Goal: Book appointment/travel/reservation

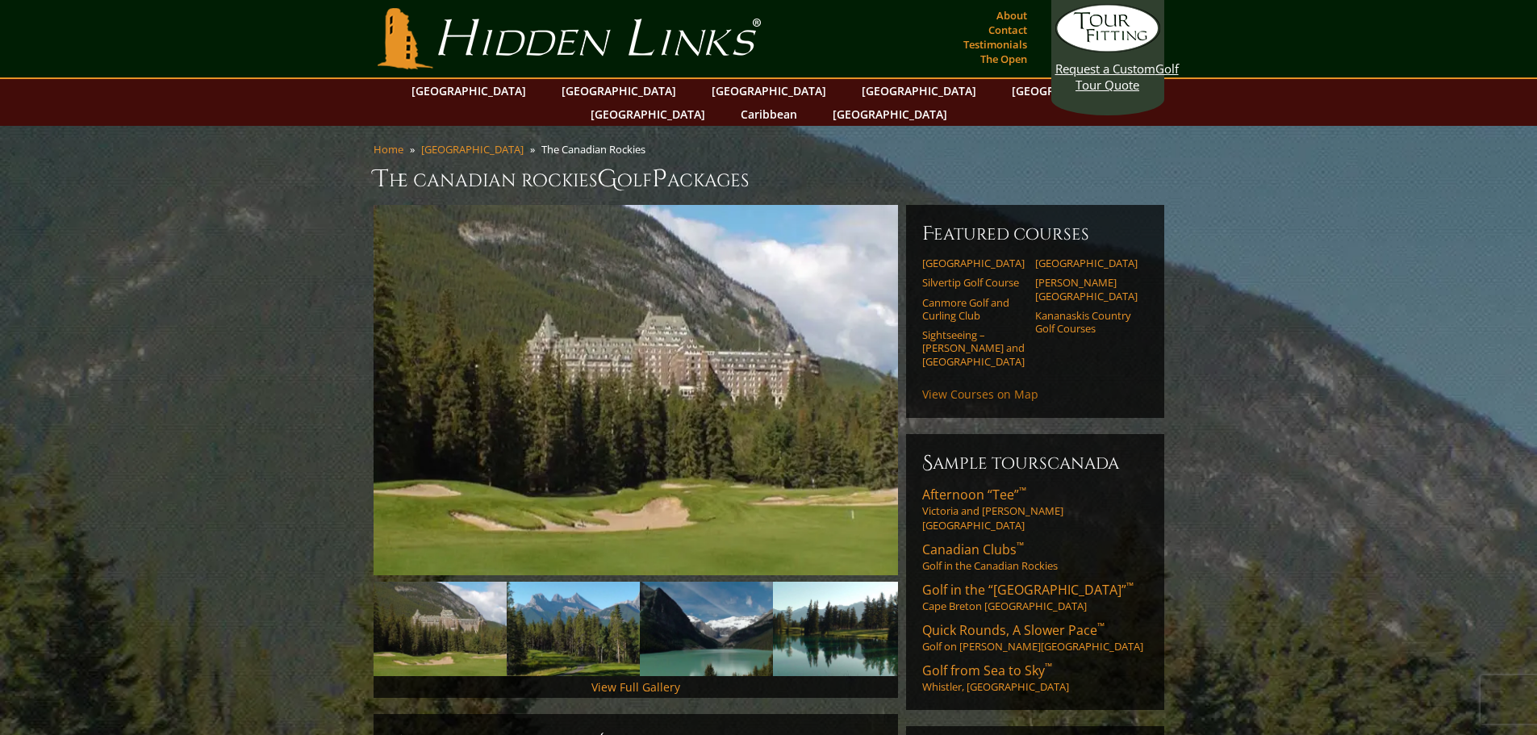
click at [986, 386] on link "View Courses on Map" at bounding box center [980, 393] width 116 height 15
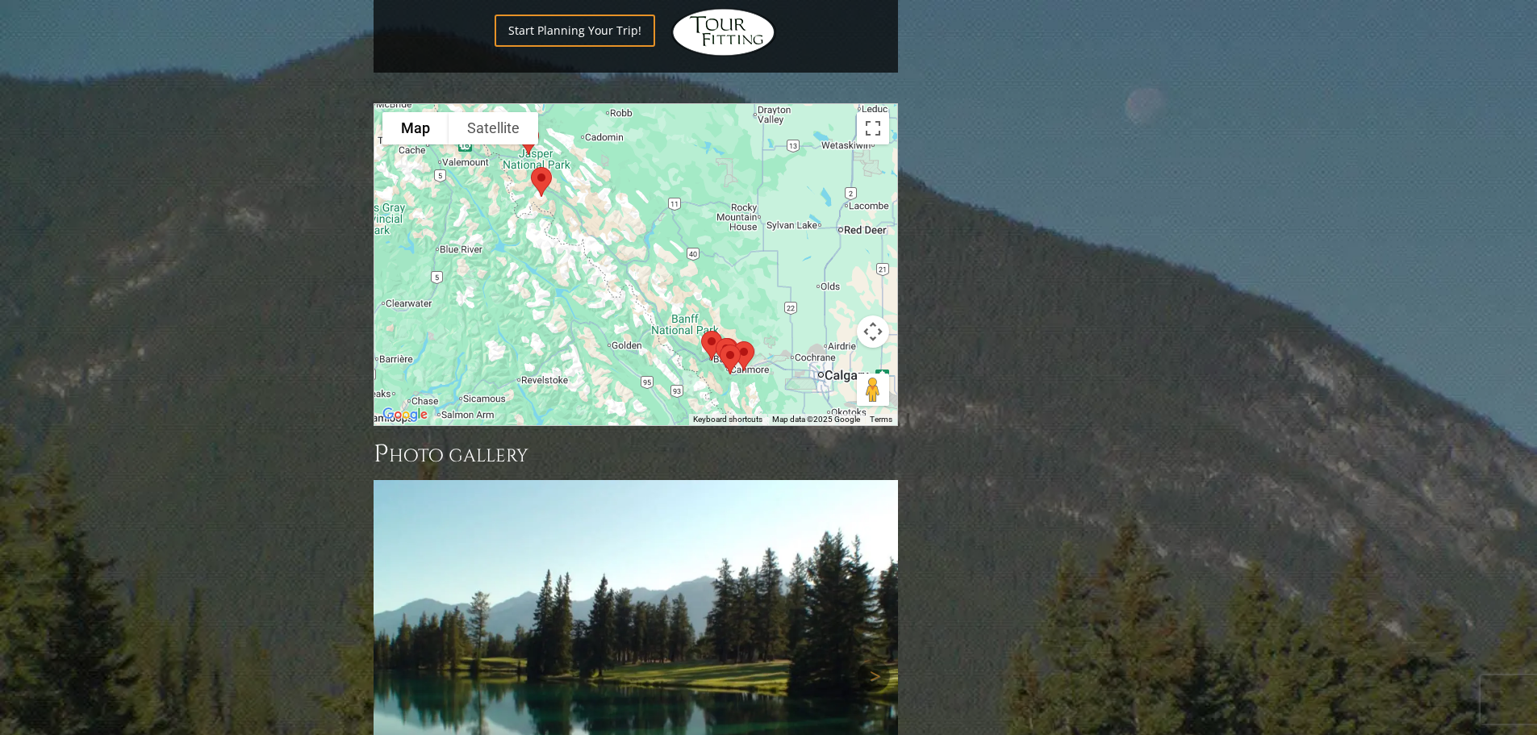
scroll to position [1538, 0]
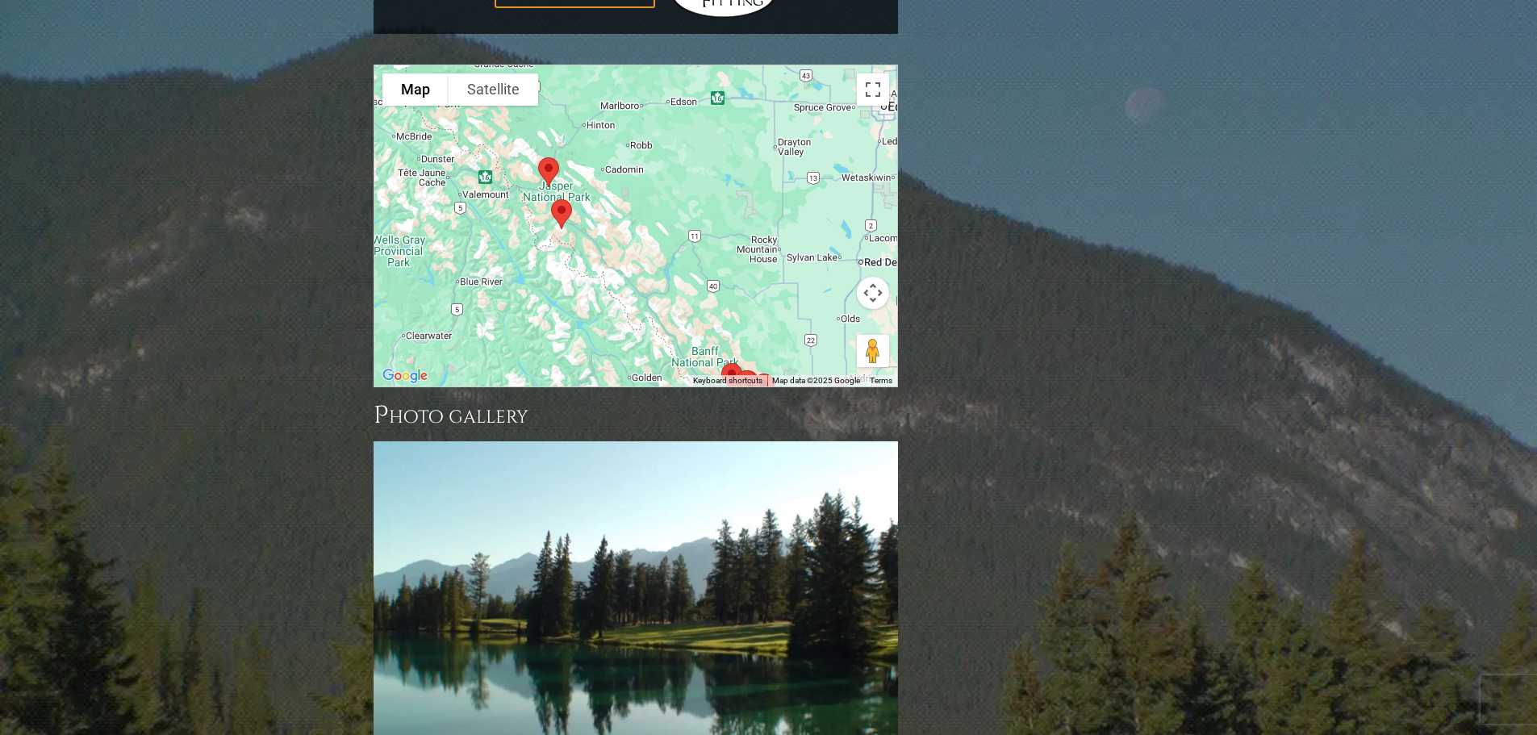
drag, startPoint x: 573, startPoint y: 72, endPoint x: 595, endPoint y: 144, distance: 75.8
click at [595, 144] on div at bounding box center [635, 225] width 523 height 321
click at [562, 194] on img at bounding box center [562, 215] width 34 height 43
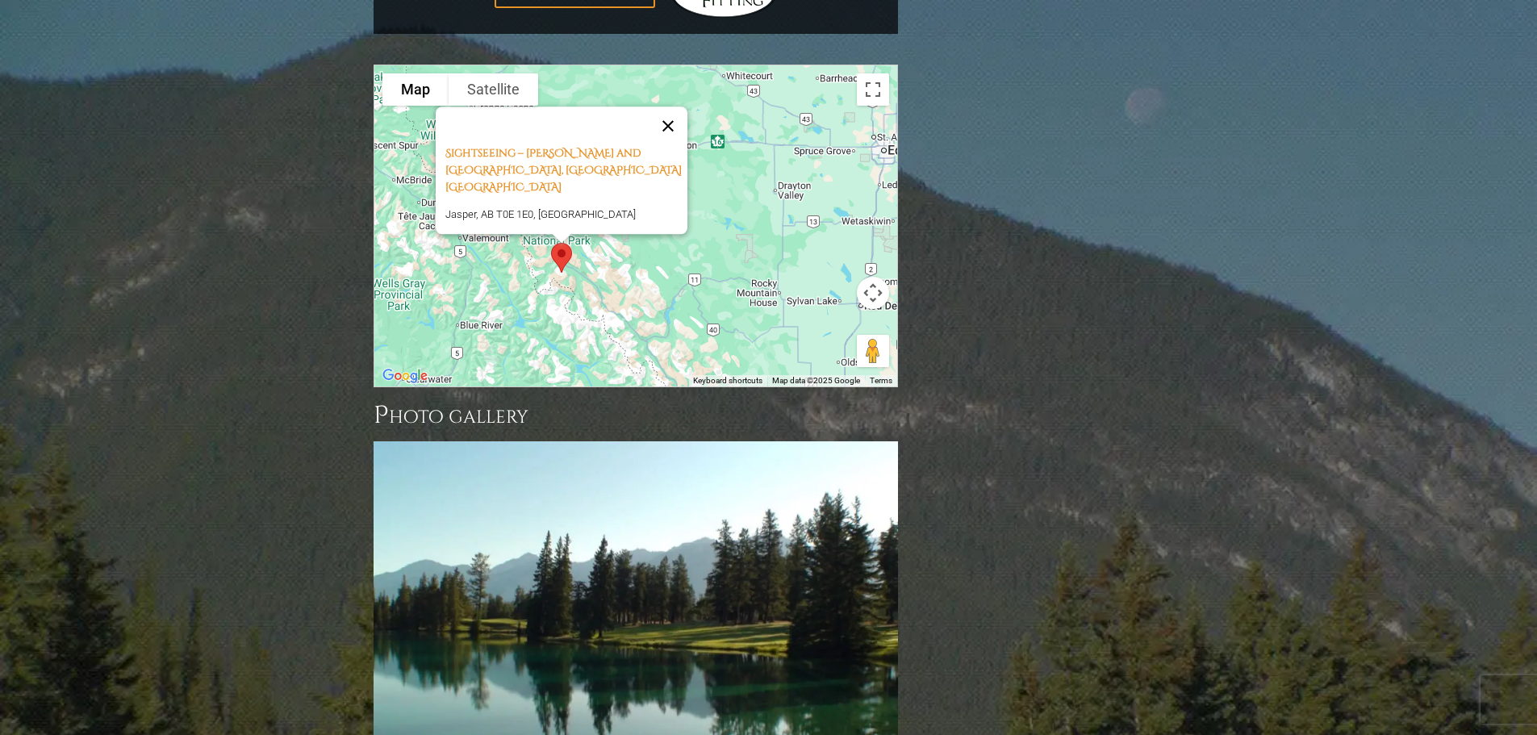
click at [675, 106] on button "Close" at bounding box center [668, 125] width 39 height 39
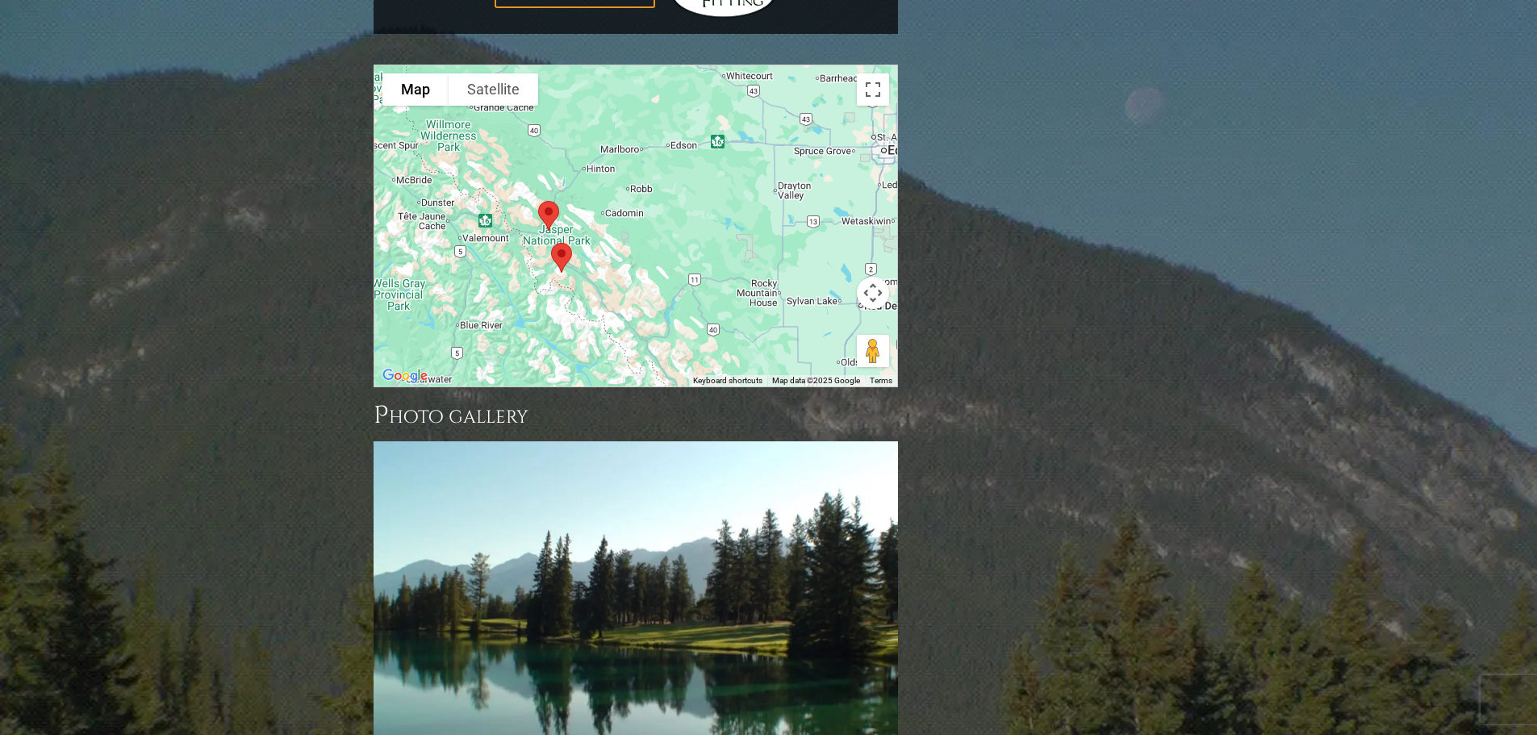
click at [548, 194] on img at bounding box center [549, 215] width 34 height 43
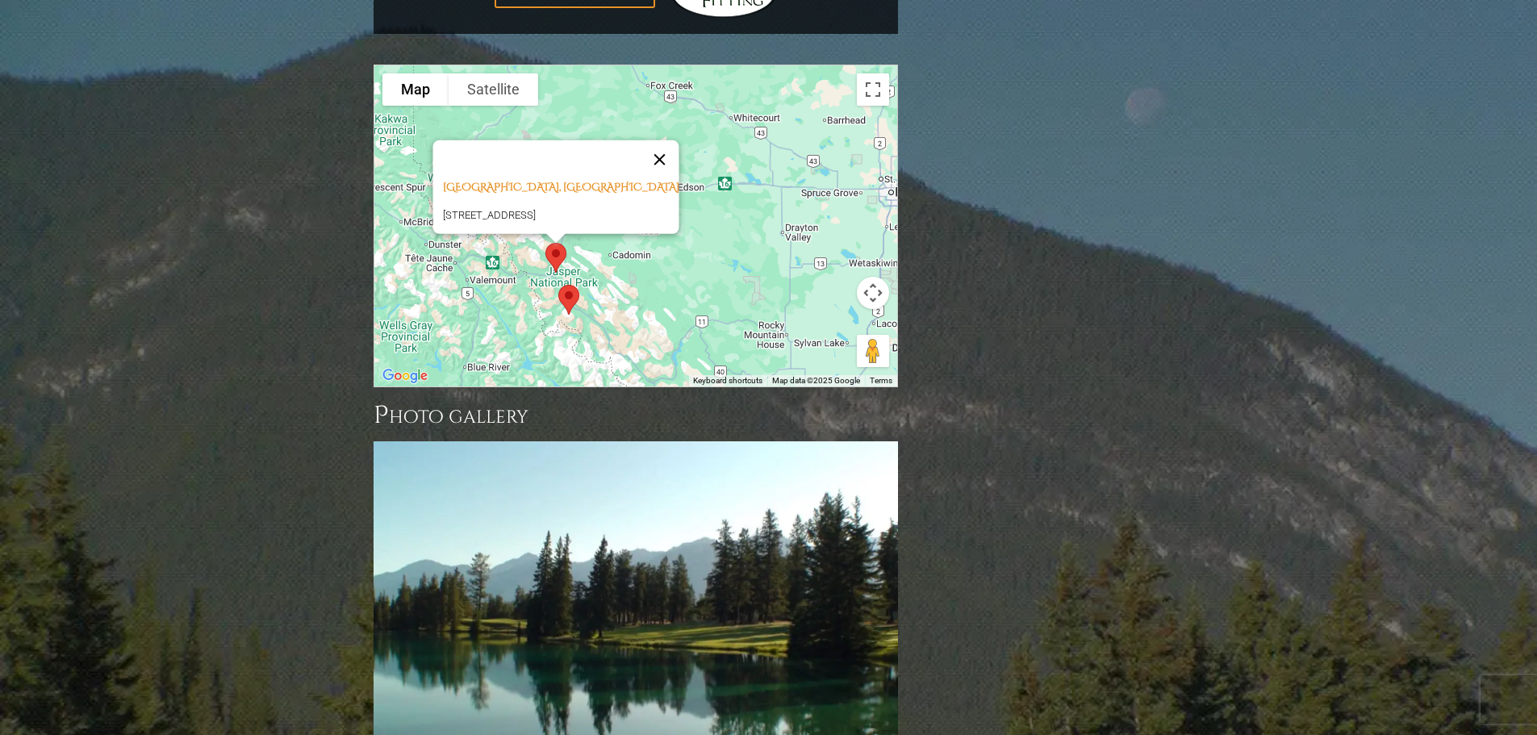
click at [668, 140] on button "Close" at bounding box center [659, 159] width 39 height 39
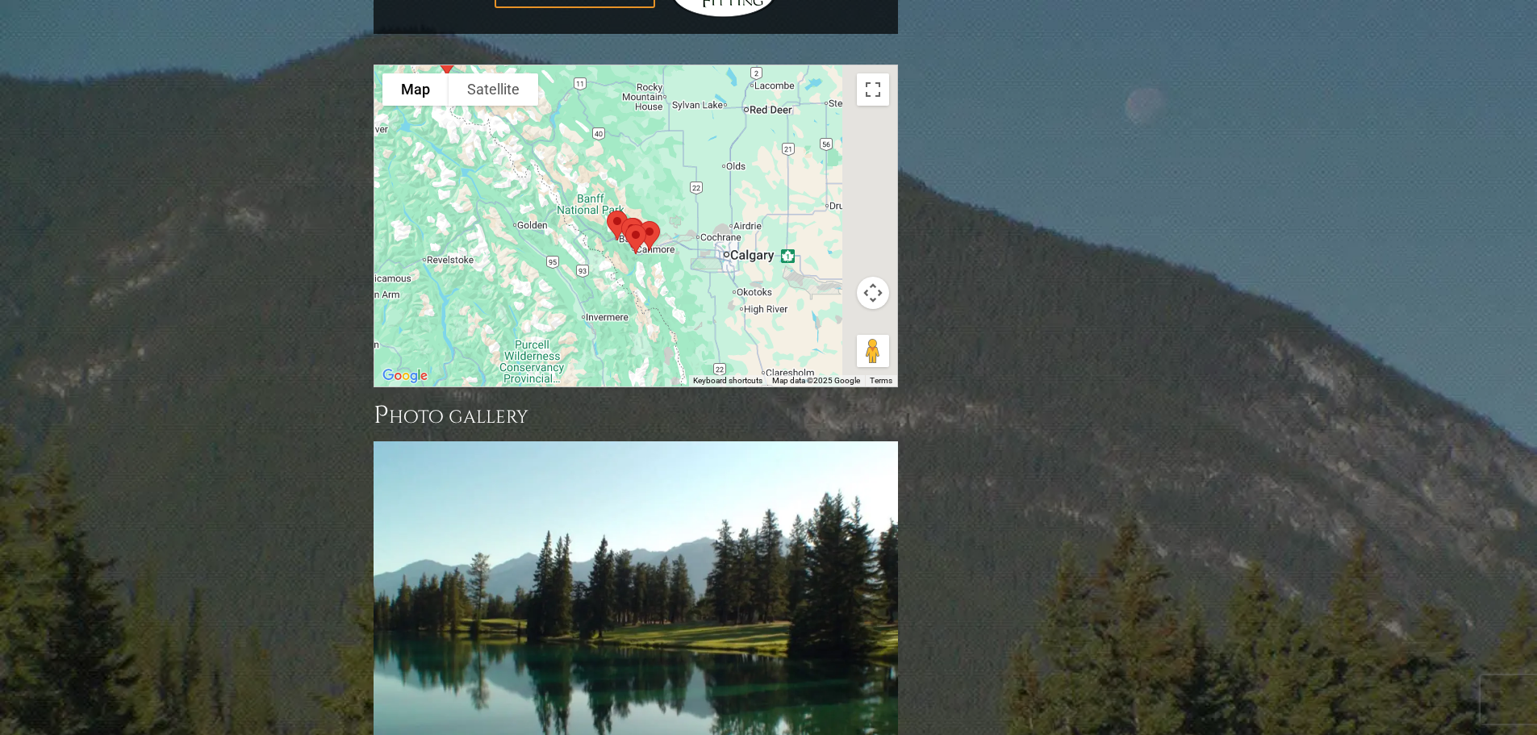
drag, startPoint x: 708, startPoint y: 241, endPoint x: 592, endPoint y: 11, distance: 257.6
click at [592, 65] on div "To navigate, press the arrow keys." at bounding box center [635, 225] width 523 height 321
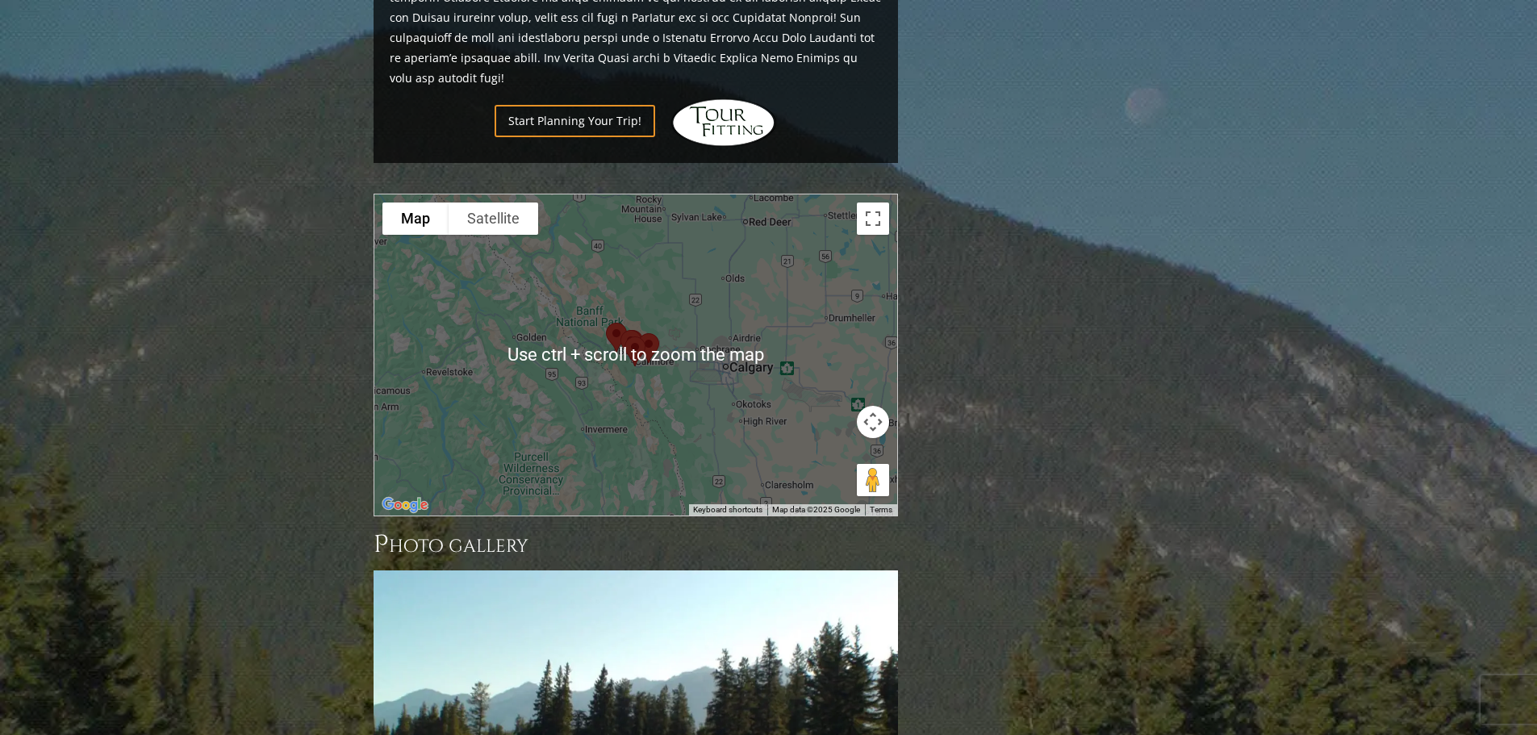
scroll to position [1296, 0]
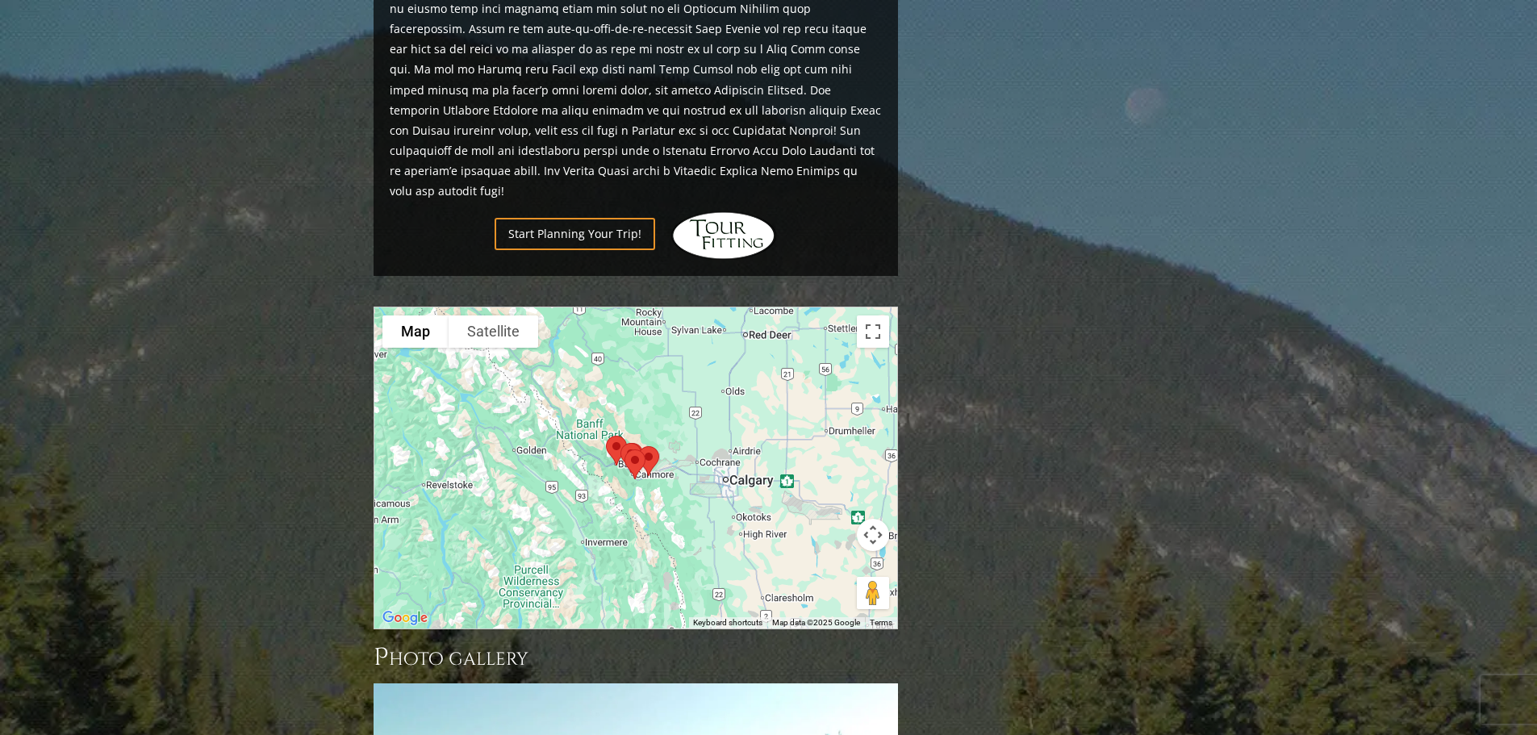
click at [646, 443] on img at bounding box center [635, 464] width 34 height 43
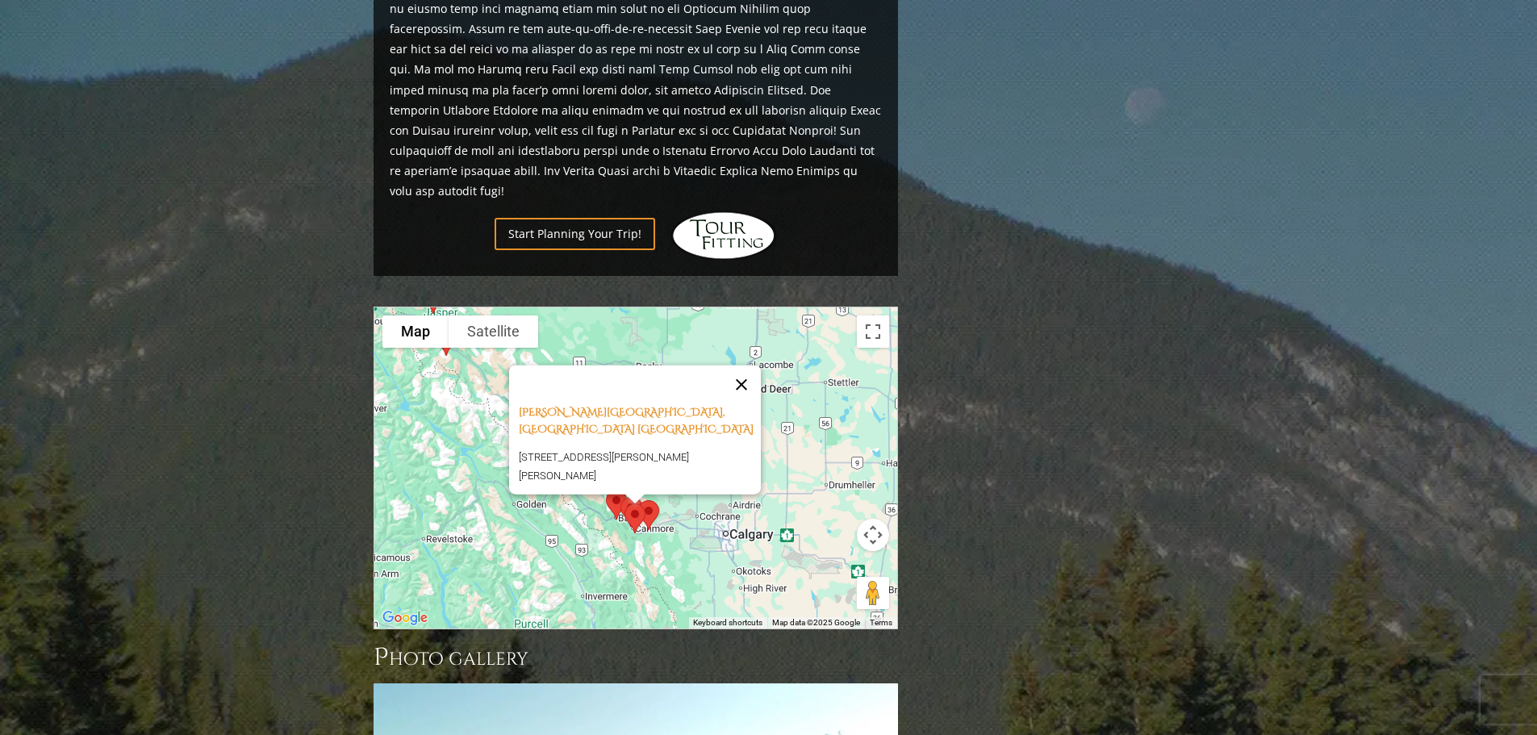
click at [745, 365] on button "Close" at bounding box center [741, 384] width 39 height 39
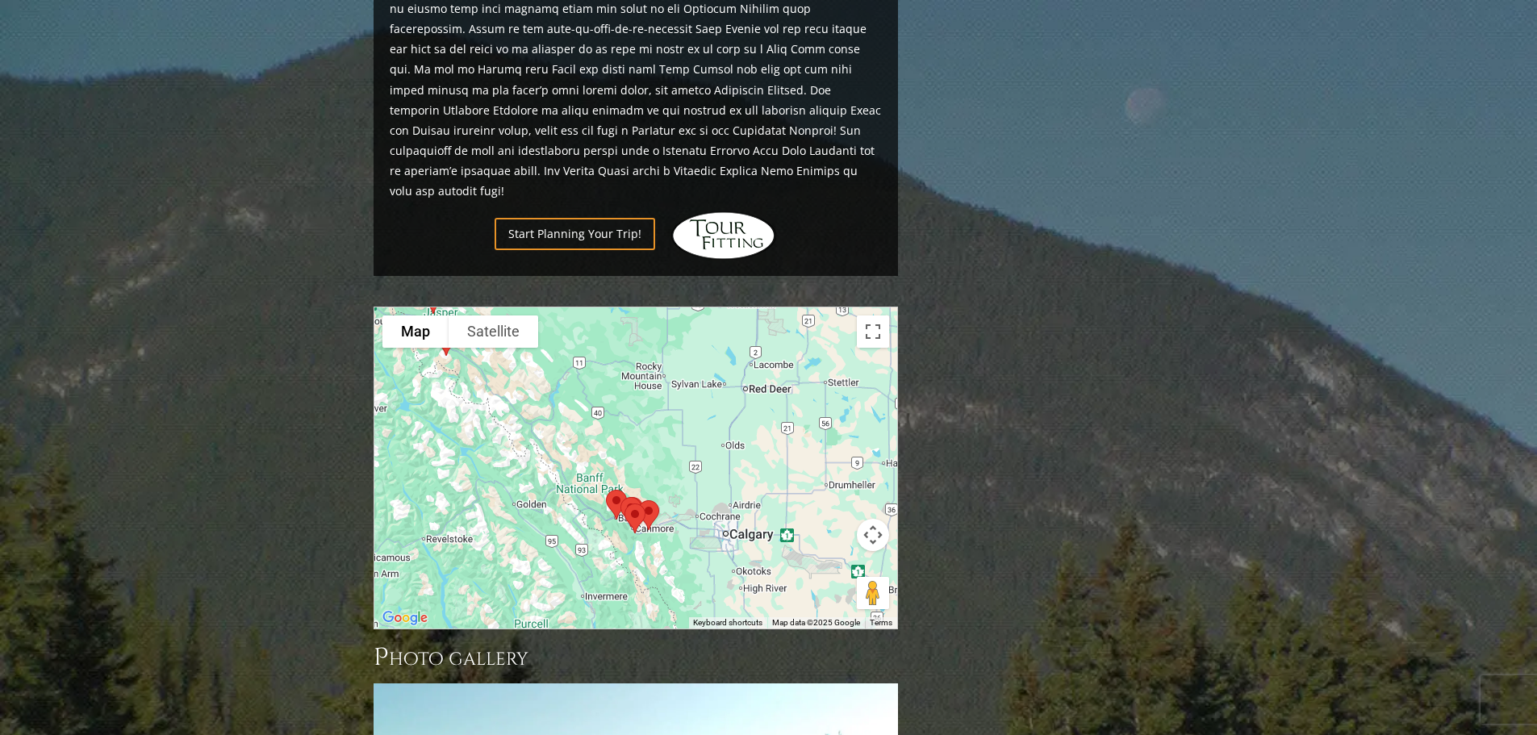
click at [632, 497] on img at bounding box center [635, 518] width 34 height 43
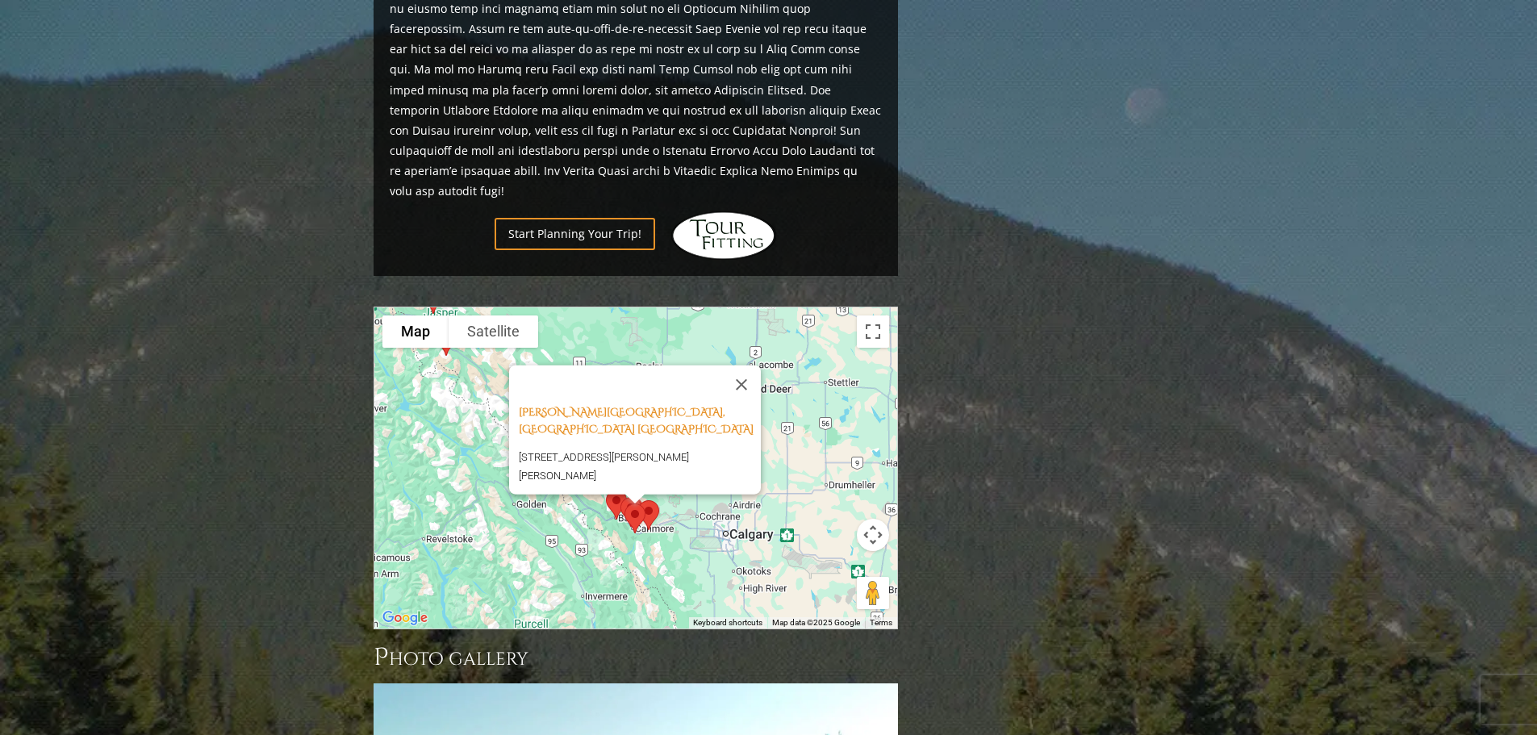
click at [638, 497] on img at bounding box center [635, 518] width 34 height 43
click at [636, 468] on div at bounding box center [897, 468] width 523 height 0
click at [746, 365] on button "Close" at bounding box center [741, 384] width 39 height 39
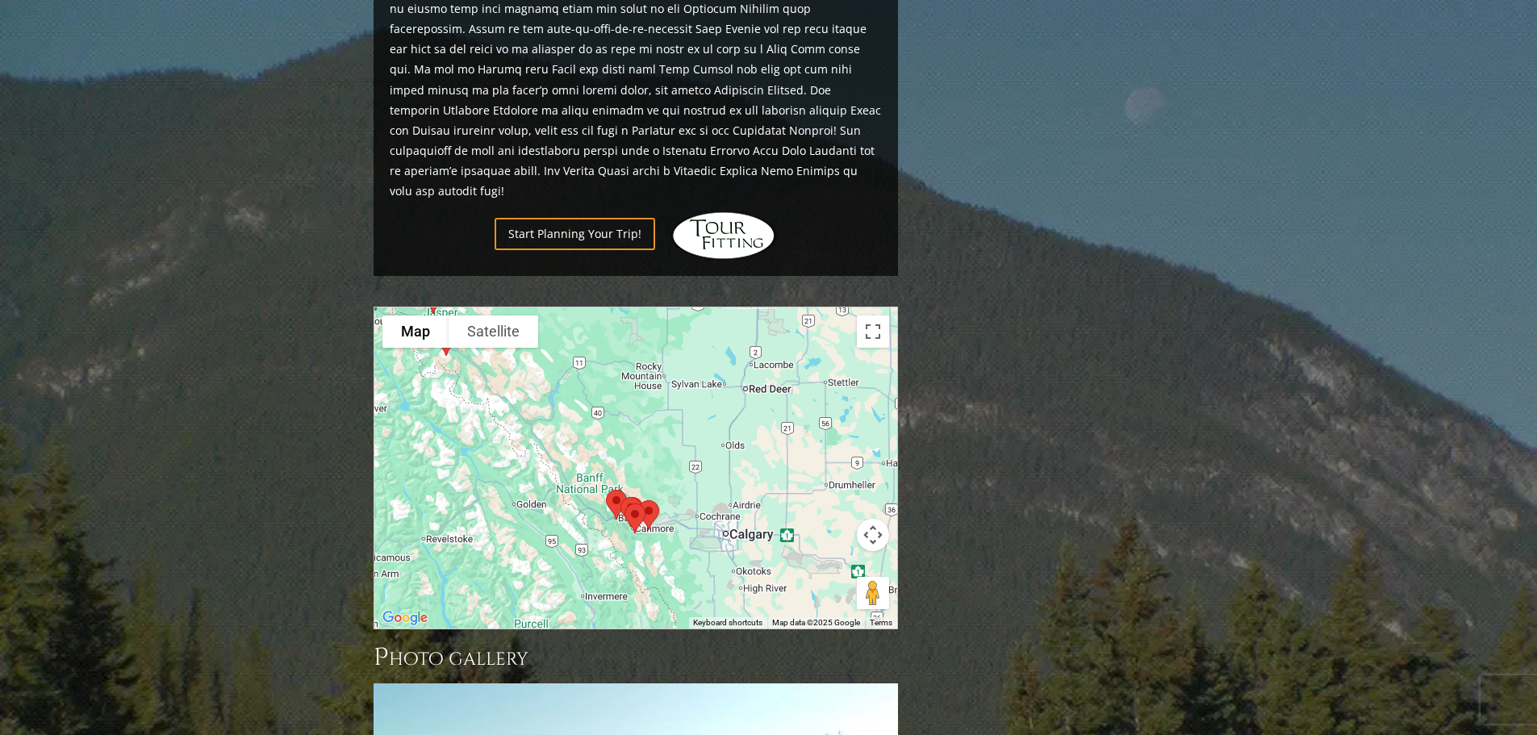
click at [875, 519] on button "Map camera controls" at bounding box center [873, 535] width 32 height 32
click at [836, 478] on button "Zoom in" at bounding box center [832, 494] width 32 height 32
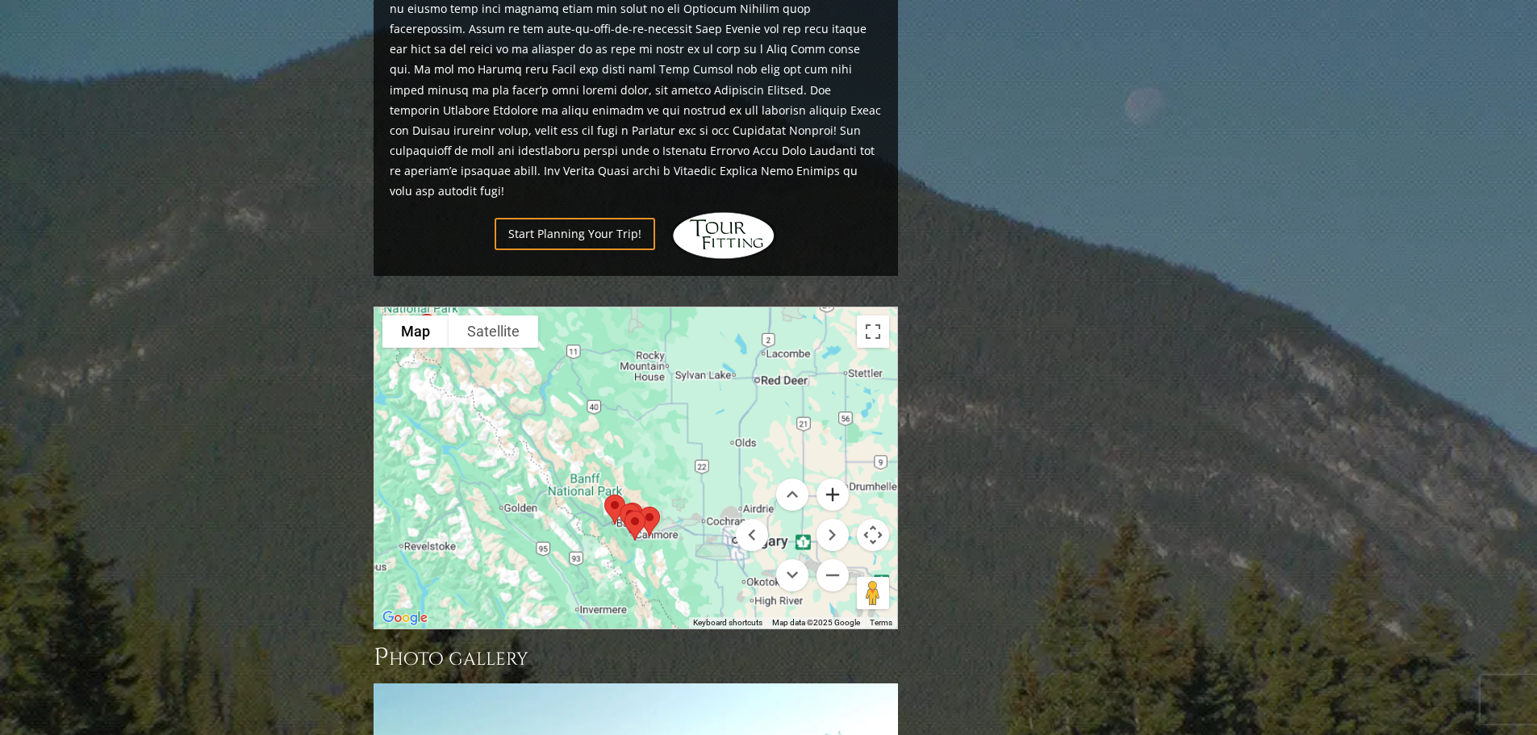
click at [836, 478] on button "Zoom in" at bounding box center [832, 494] width 32 height 32
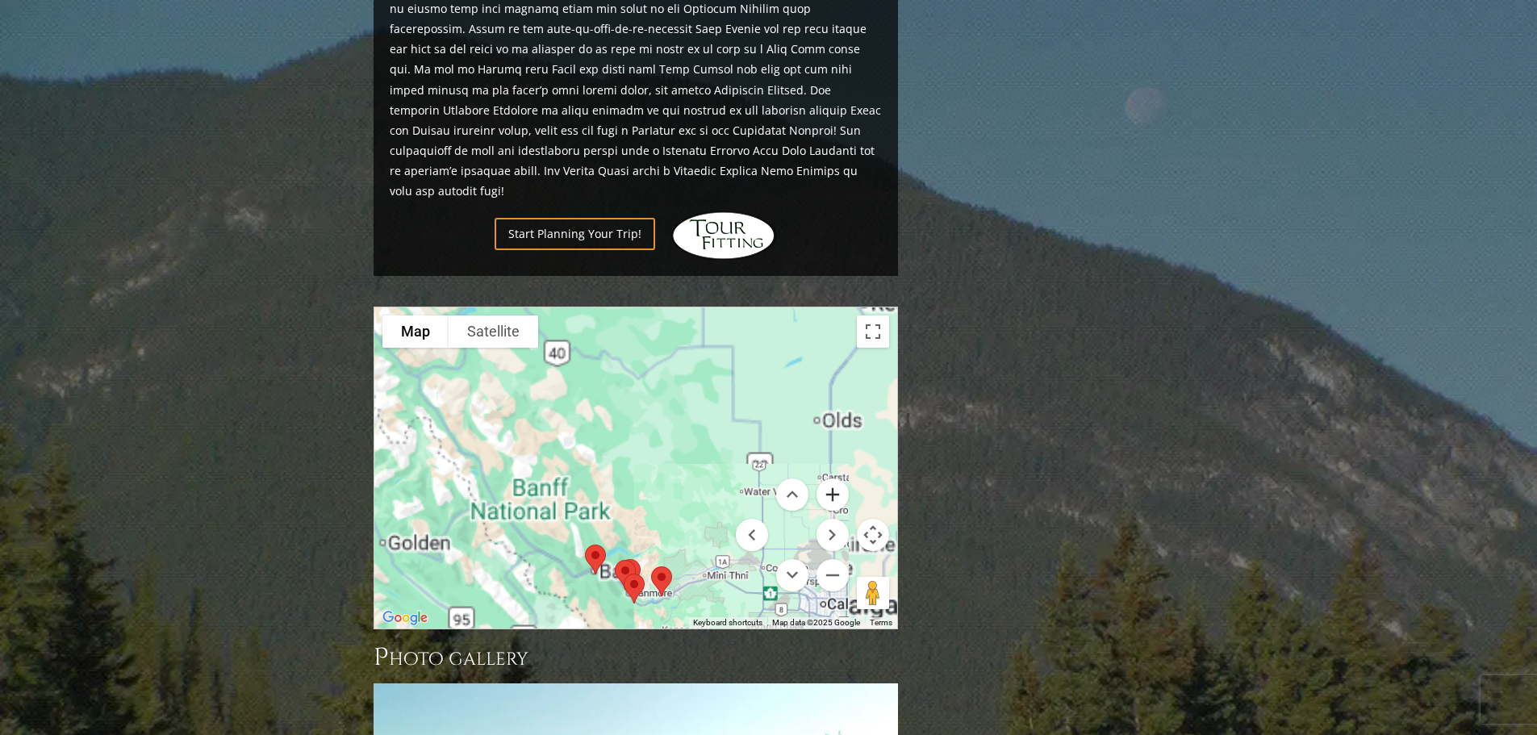
click at [836, 478] on button "Zoom in" at bounding box center [832, 494] width 32 height 32
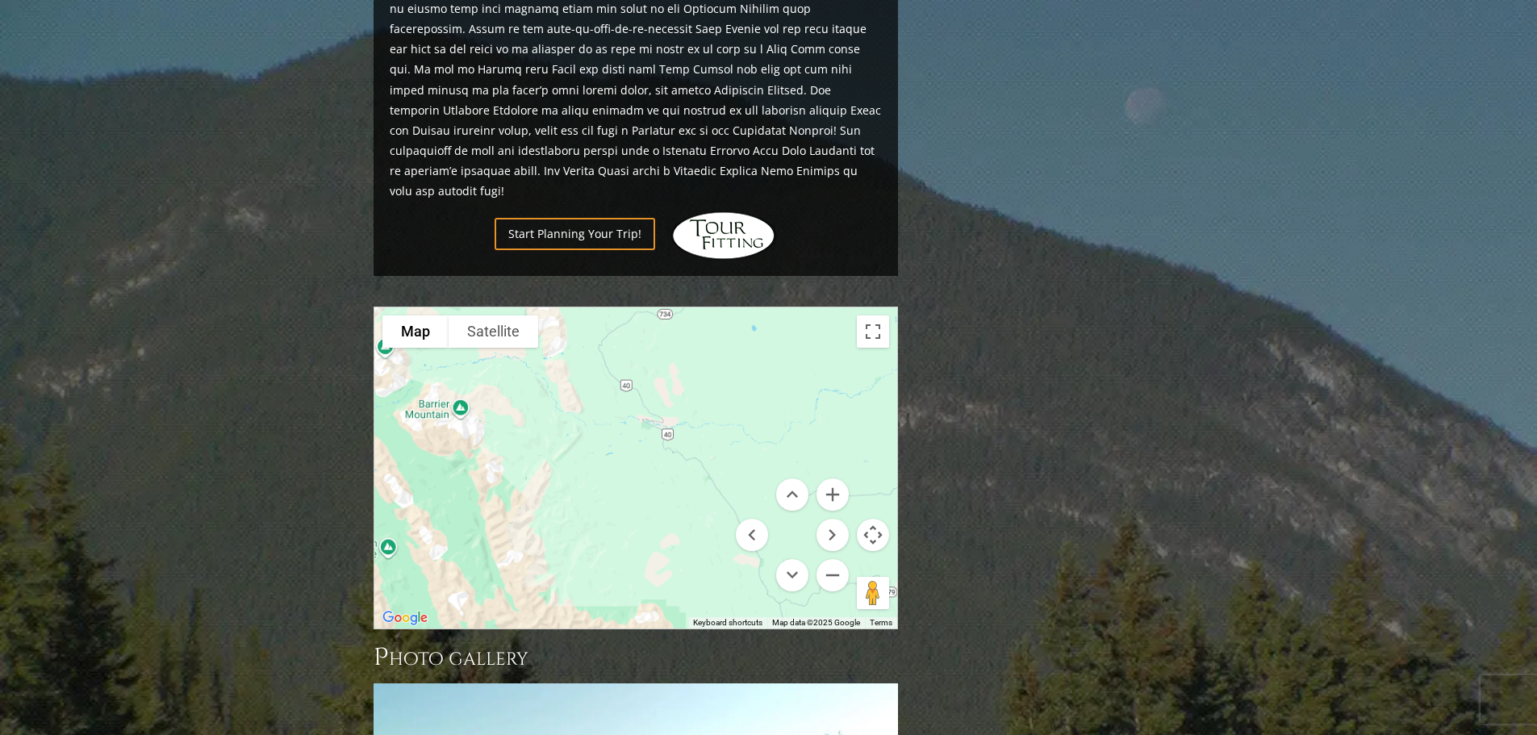
drag, startPoint x: 660, startPoint y: 427, endPoint x: 654, endPoint y: 225, distance: 201.8
click at [654, 225] on div "Previous Next Previous Next View Full Gallery The Canadian Rockies H ighlights" at bounding box center [635, 65] width 532 height 2313
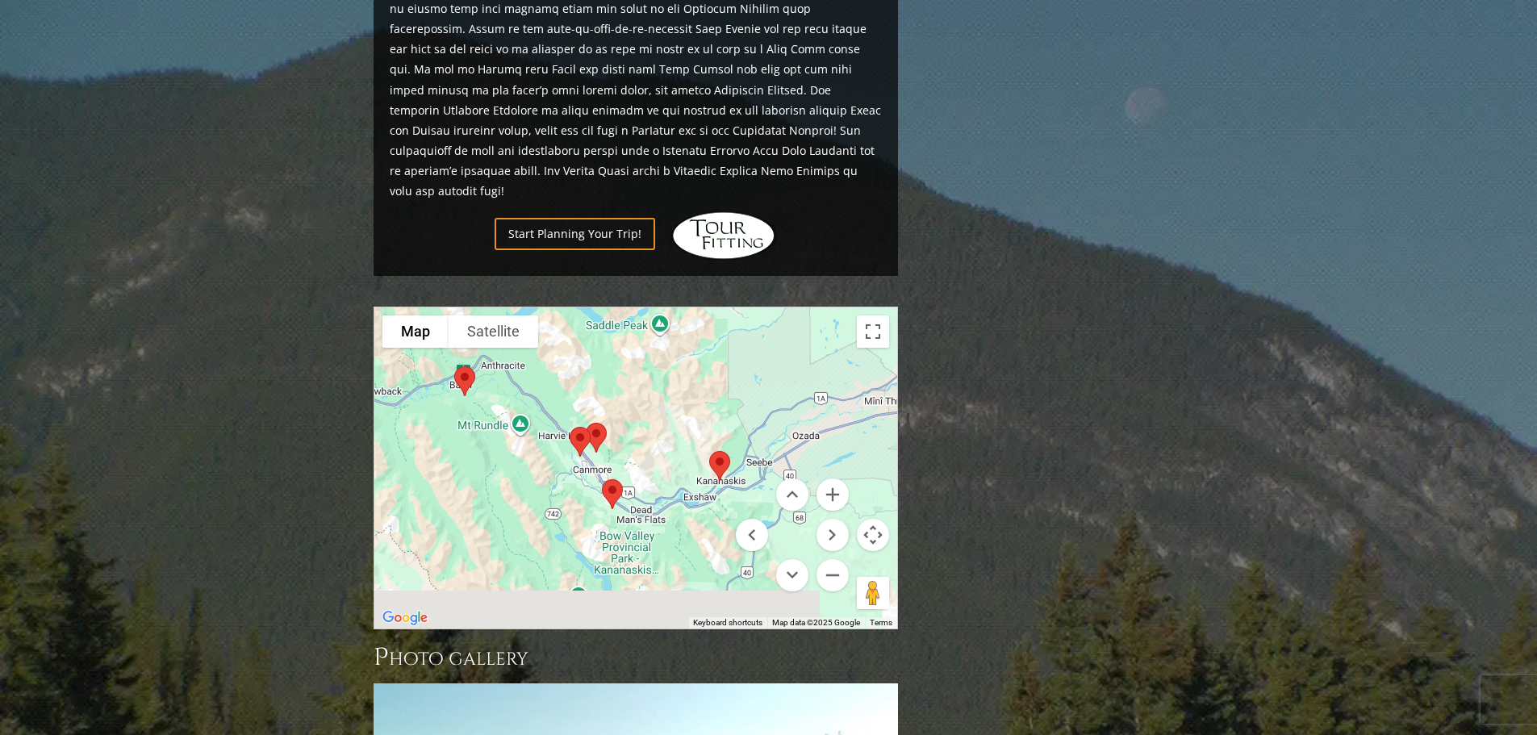
drag, startPoint x: 666, startPoint y: 449, endPoint x: 657, endPoint y: 189, distance: 260.7
click at [657, 189] on div "Previous Next Previous Next View Full Gallery The Canadian Rockies H ighlights" at bounding box center [635, 65] width 532 height 2313
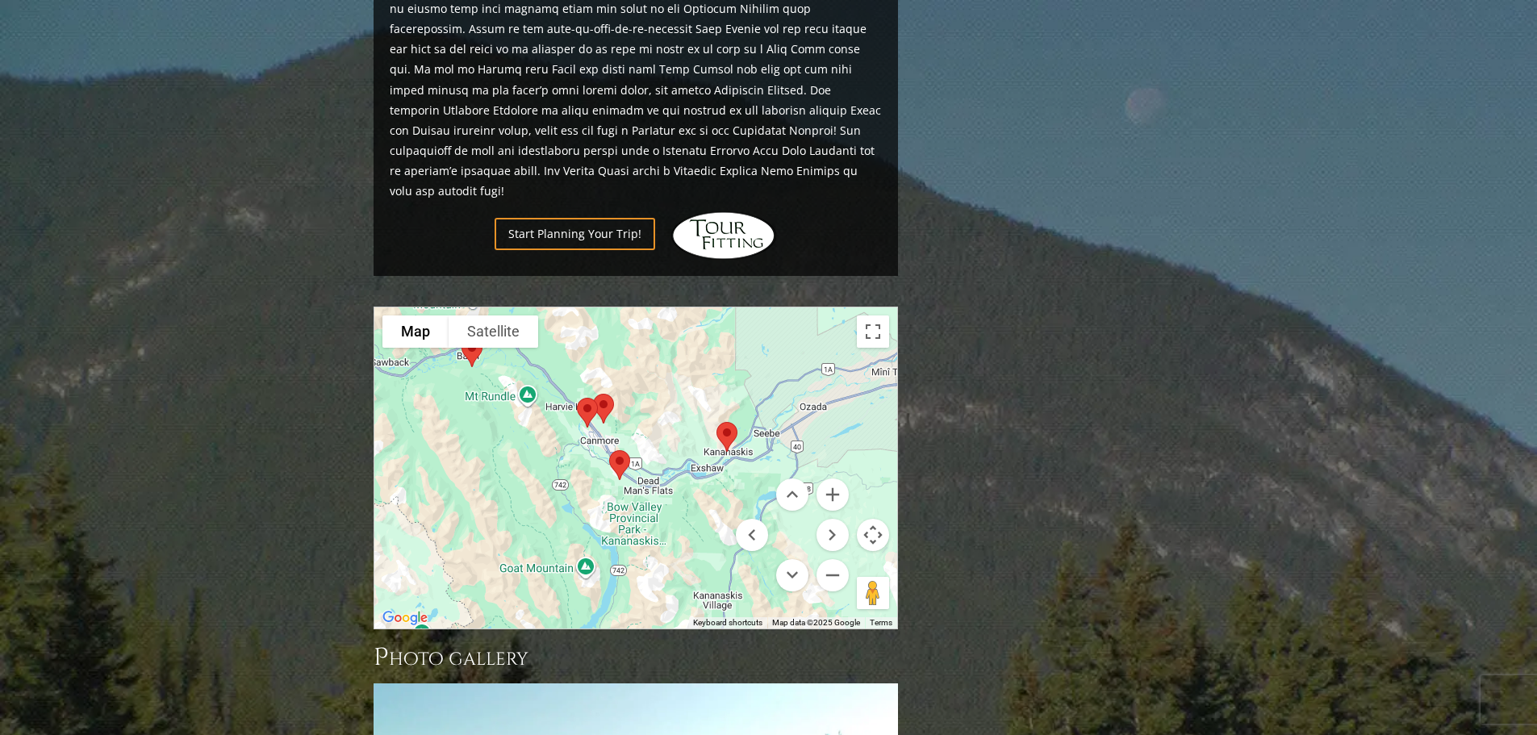
drag, startPoint x: 618, startPoint y: 336, endPoint x: 653, endPoint y: 374, distance: 50.8
click at [620, 387] on img at bounding box center [603, 408] width 34 height 43
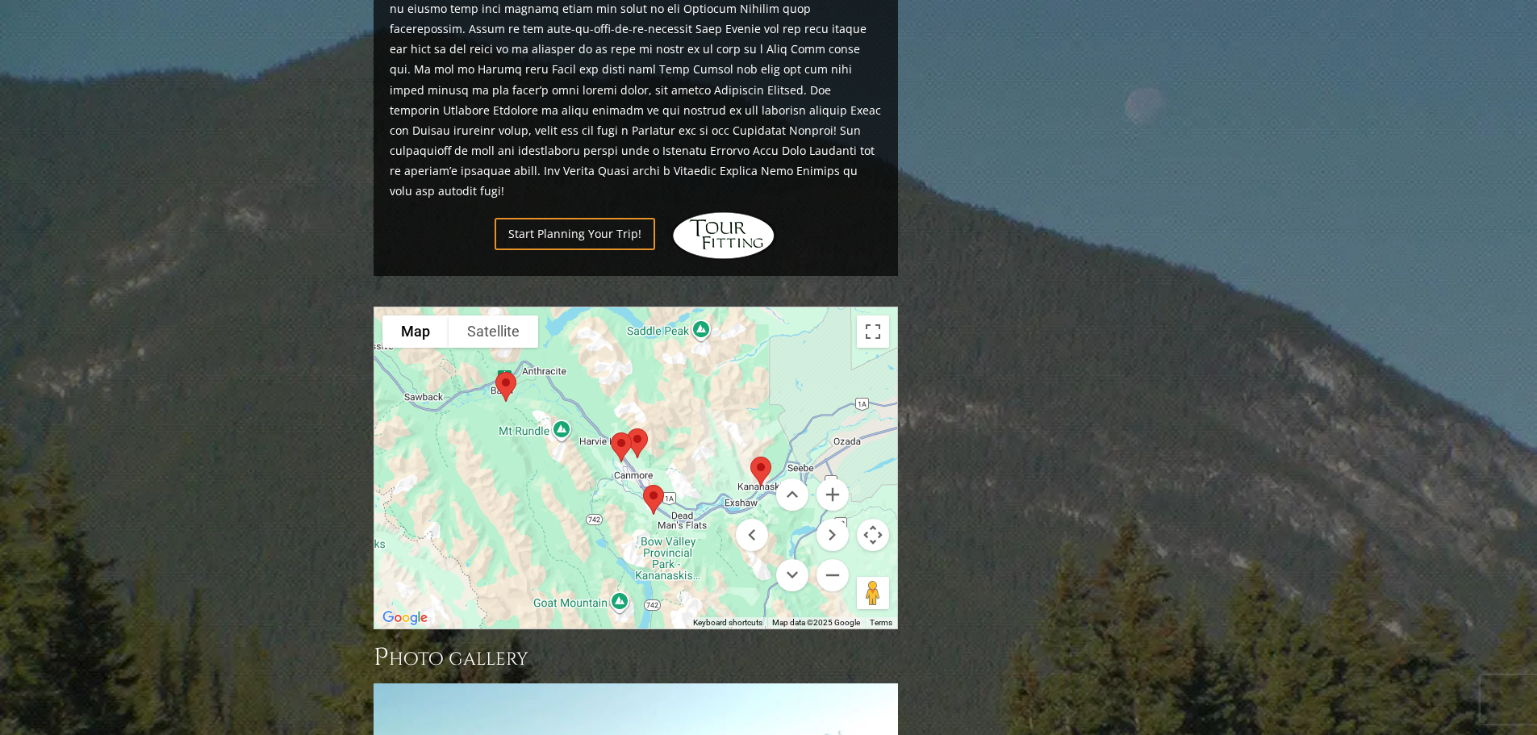
click at [641, 422] on img at bounding box center [637, 443] width 34 height 43
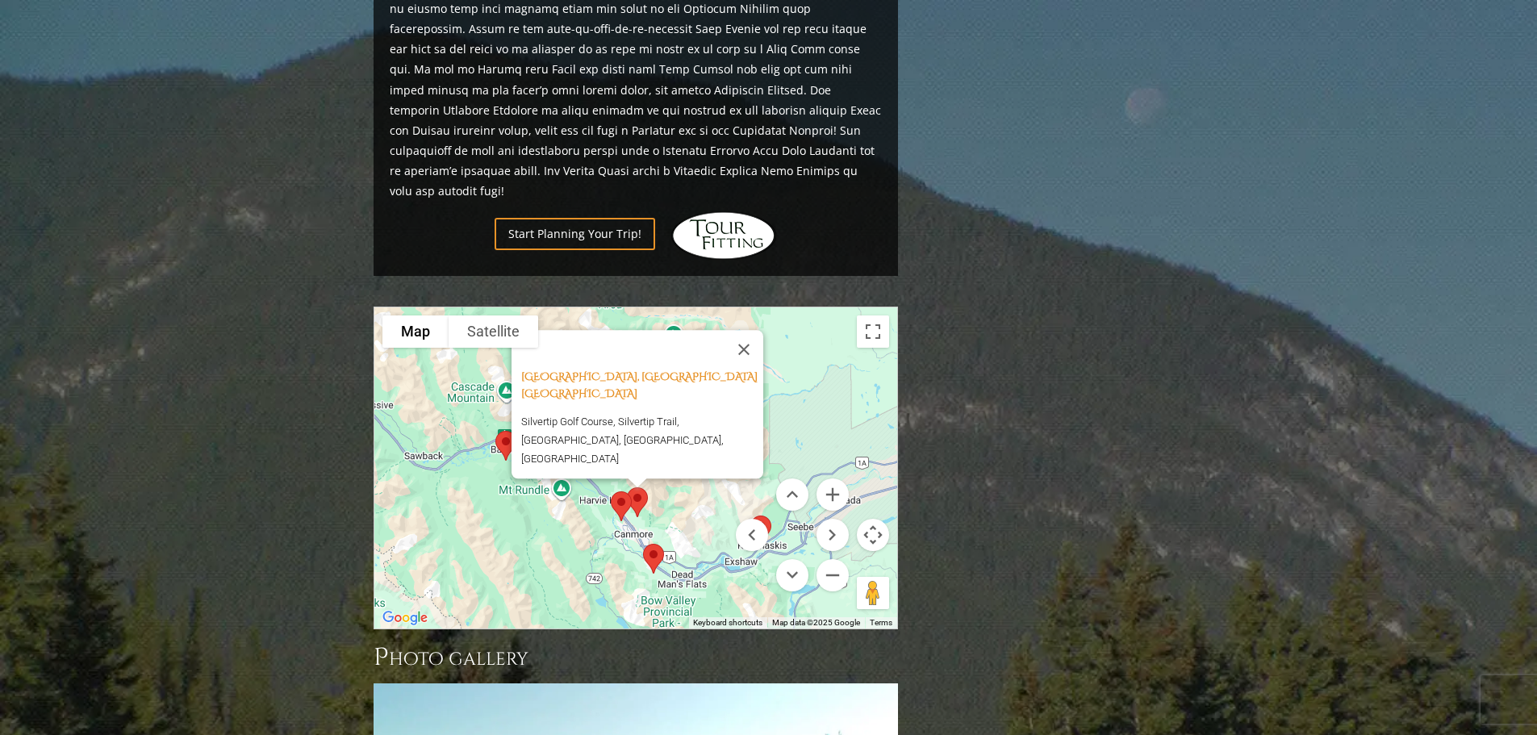
click at [615, 485] on img at bounding box center [621, 506] width 34 height 43
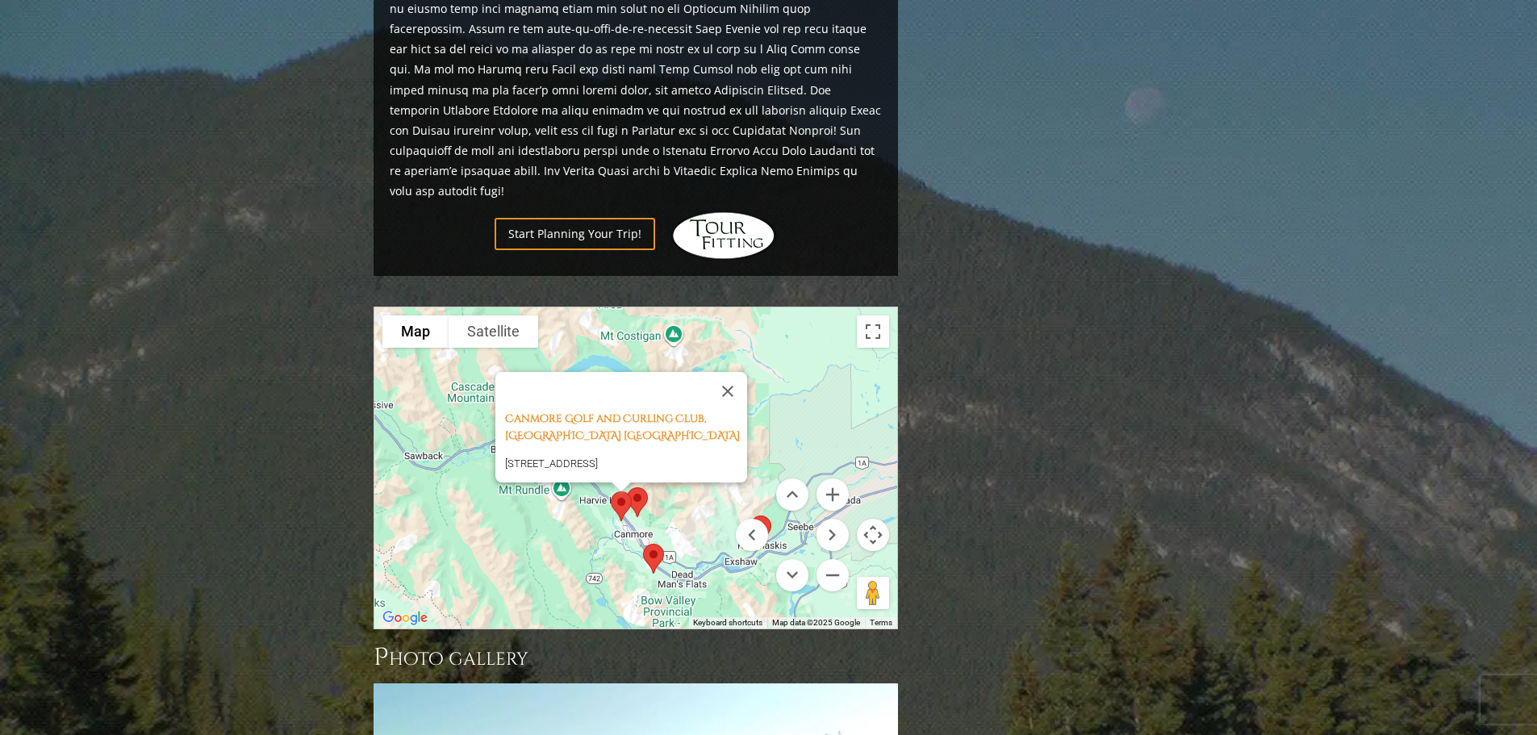
click at [657, 537] on img at bounding box center [653, 558] width 34 height 43
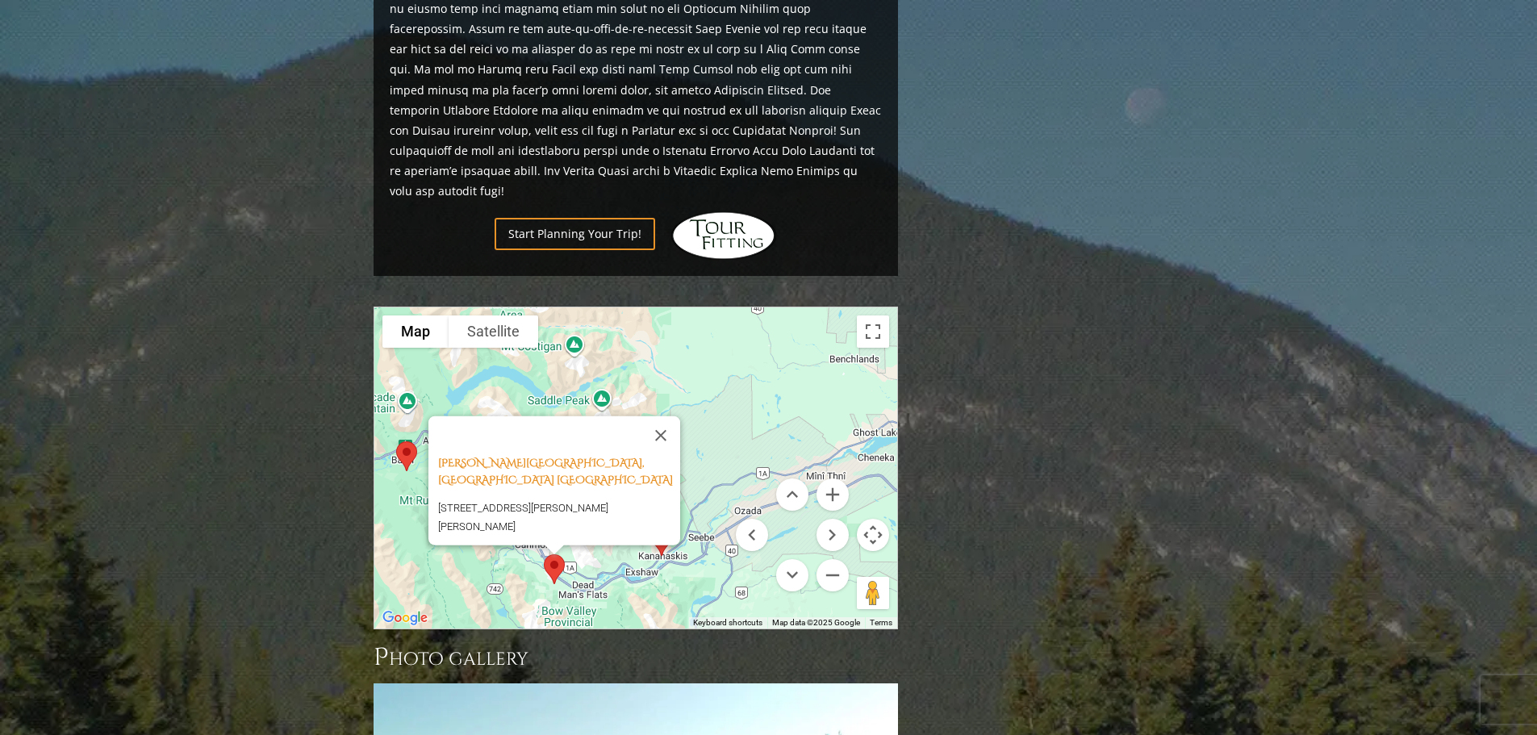
drag, startPoint x: 711, startPoint y: 480, endPoint x: 609, endPoint y: 490, distance: 102.1
click at [609, 490] on div "[PERSON_NAME][GEOGRAPHIC_DATA], [GEOGRAPHIC_DATA] [GEOGRAPHIC_DATA] [STREET_ADD…" at bounding box center [635, 467] width 523 height 321
click at [670, 415] on button "Close" at bounding box center [660, 434] width 39 height 39
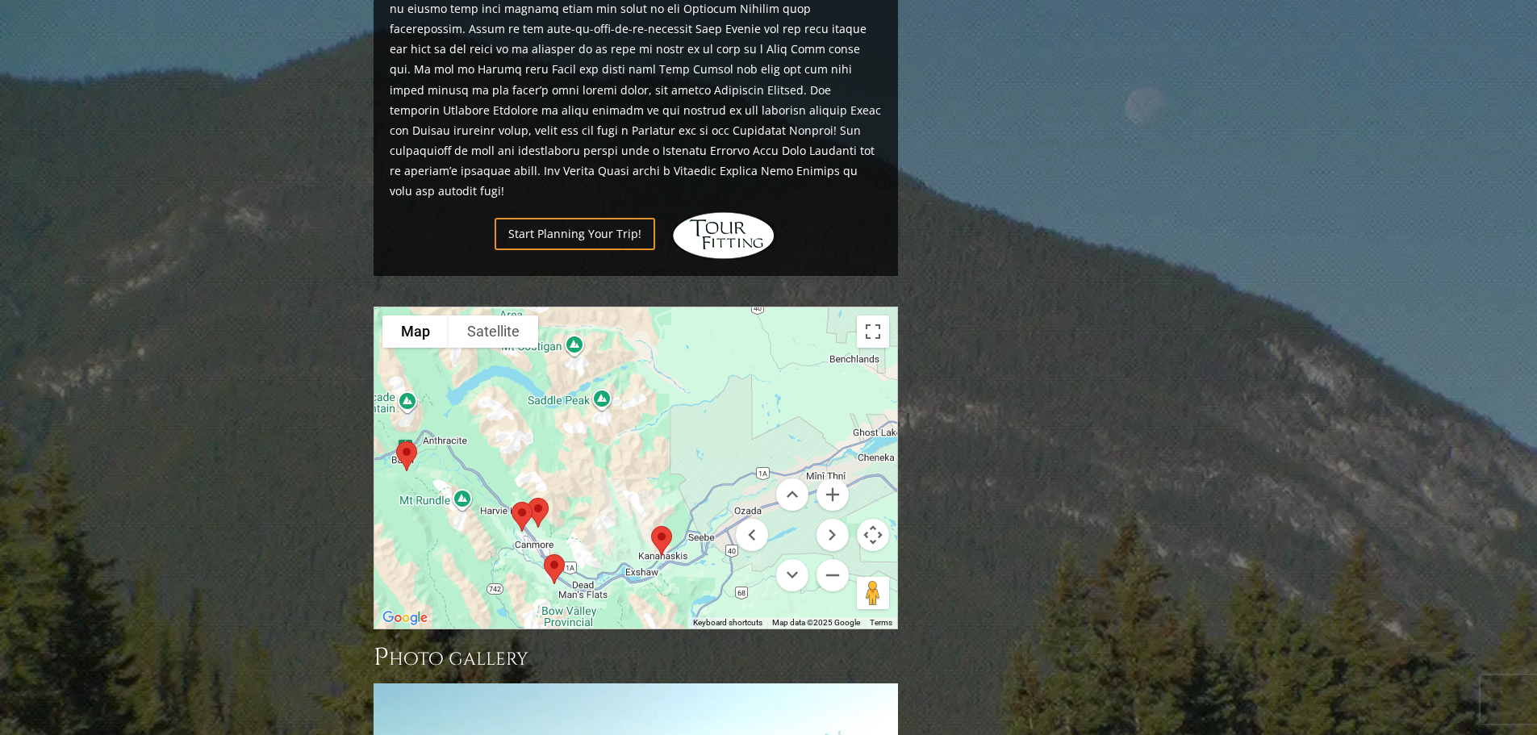
click at [664, 520] on img at bounding box center [662, 541] width 34 height 43
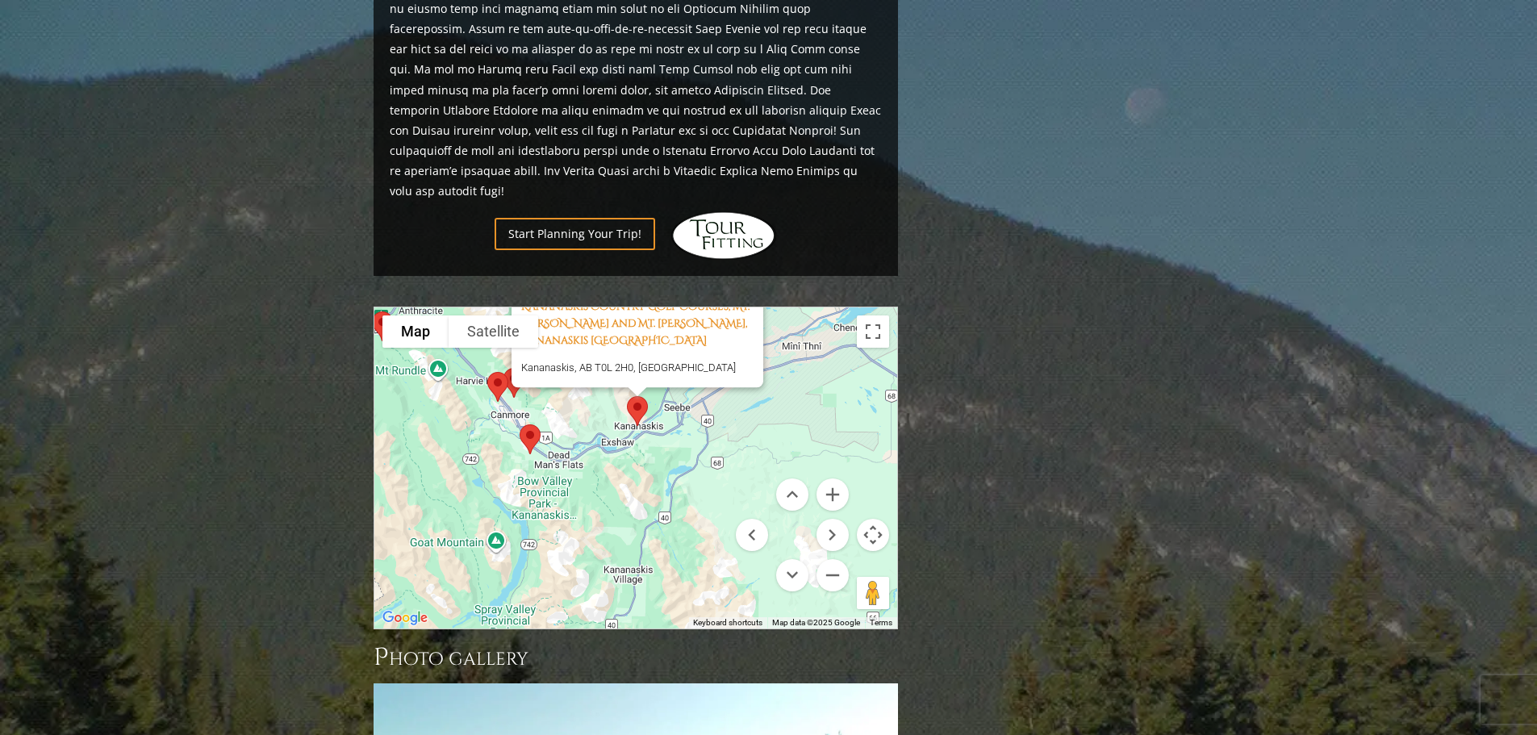
drag, startPoint x: 687, startPoint y: 521, endPoint x: 663, endPoint y: 375, distance: 148.0
click at [663, 375] on div "Kananaskis Country Golf Courses, Mt. [PERSON_NAME] and Mt. [PERSON_NAME], [PERS…" at bounding box center [635, 467] width 523 height 321
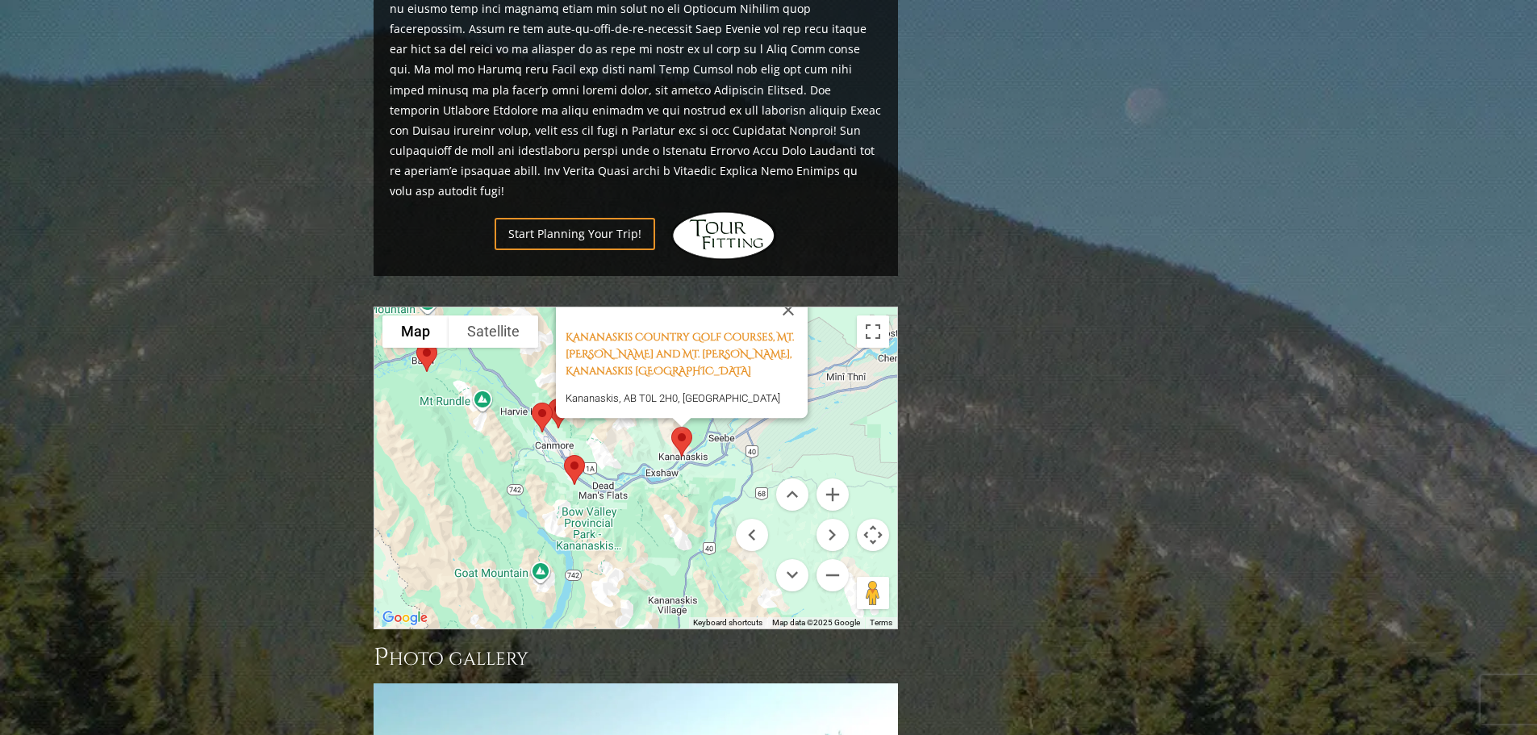
drag, startPoint x: 574, startPoint y: 431, endPoint x: 703, endPoint y: 486, distance: 139.5
click at [703, 486] on div "Kananaskis Country Golf Courses, Mt. [PERSON_NAME] and Mt. [PERSON_NAME], [PERS…" at bounding box center [635, 467] width 523 height 321
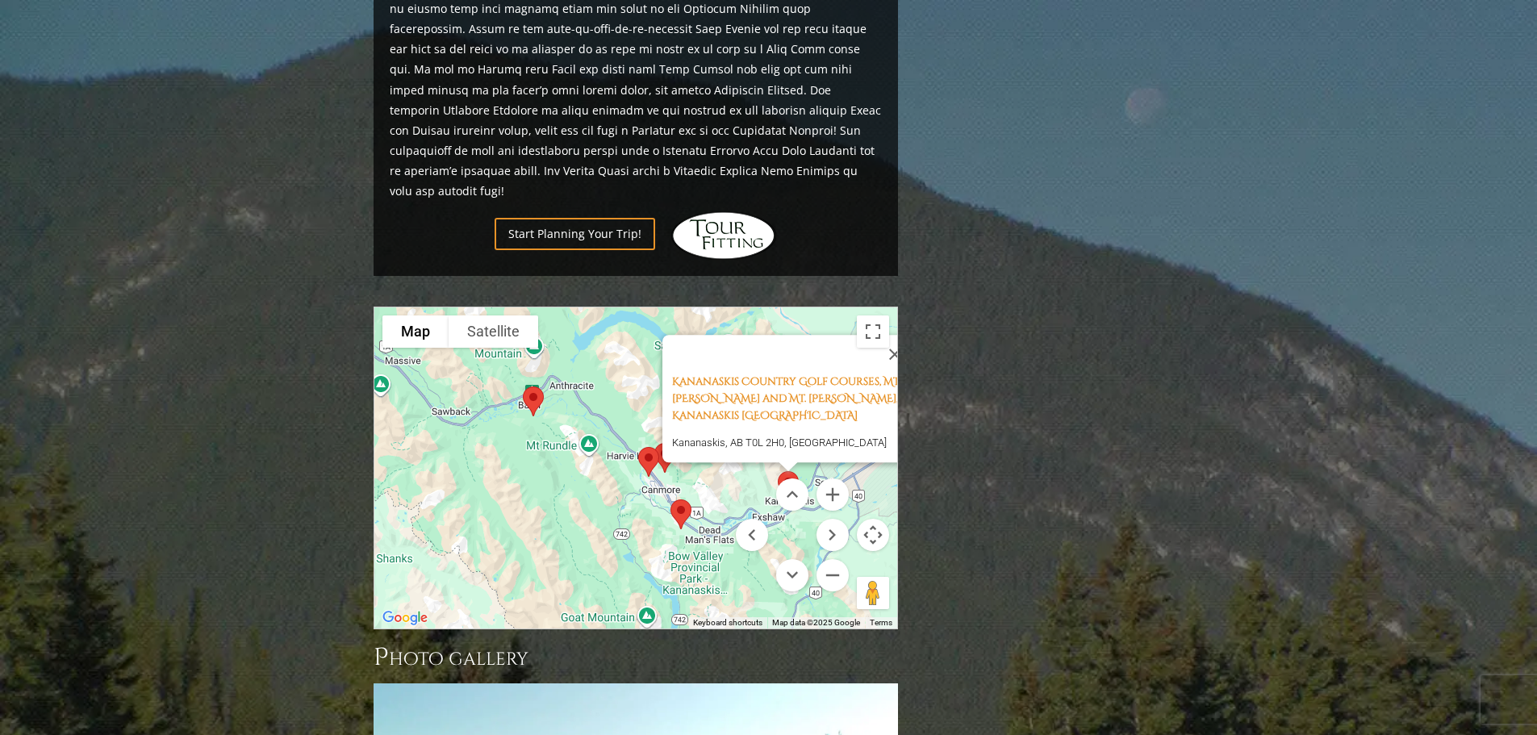
click at [533, 380] on img at bounding box center [533, 401] width 34 height 43
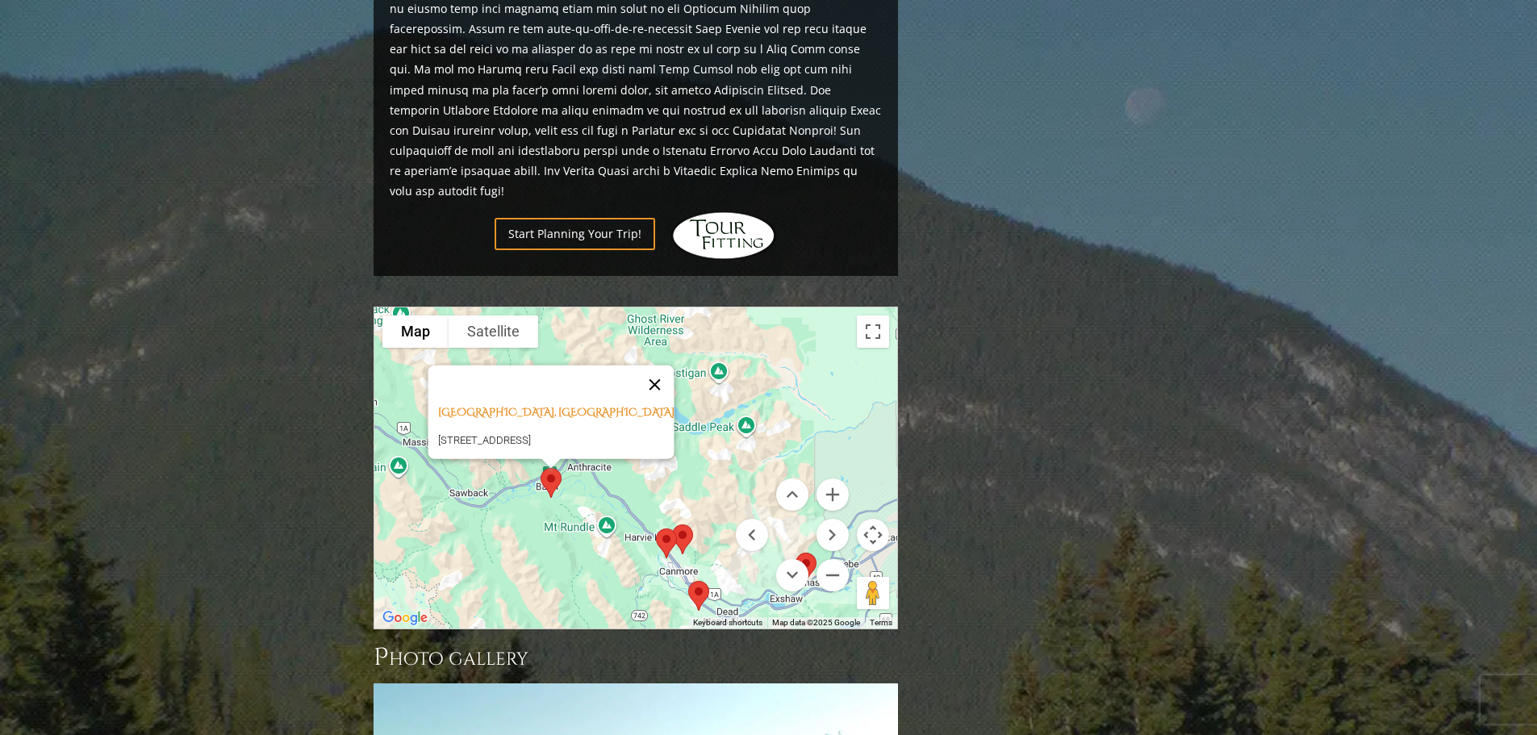
click at [660, 365] on button "Close" at bounding box center [654, 384] width 39 height 39
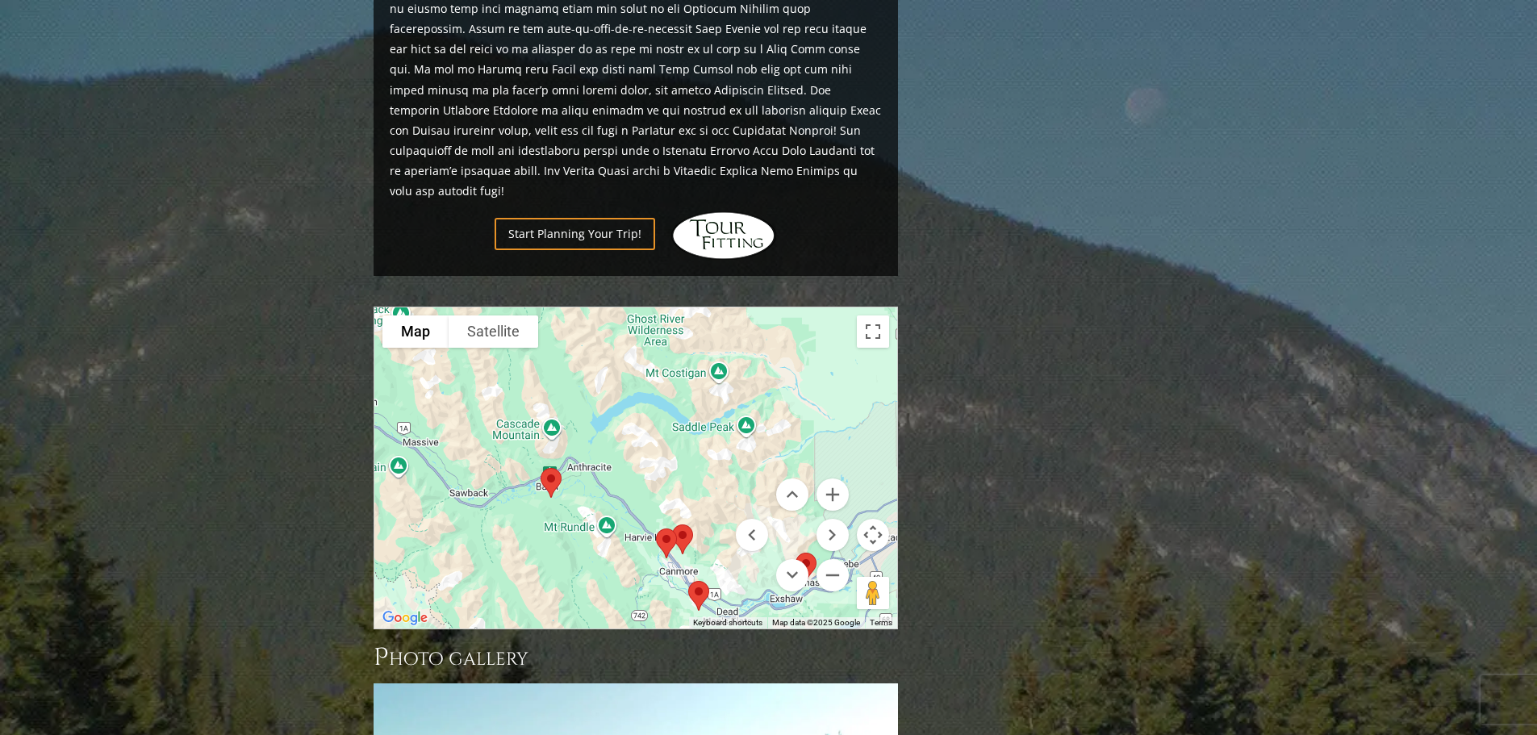
drag, startPoint x: 744, startPoint y: 420, endPoint x: 546, endPoint y: 268, distance: 249.6
click at [546, 307] on div "Use ctrl + scroll to zoom the map Map Terrain Satellite Labels Keyboard shortcu…" at bounding box center [635, 467] width 523 height 321
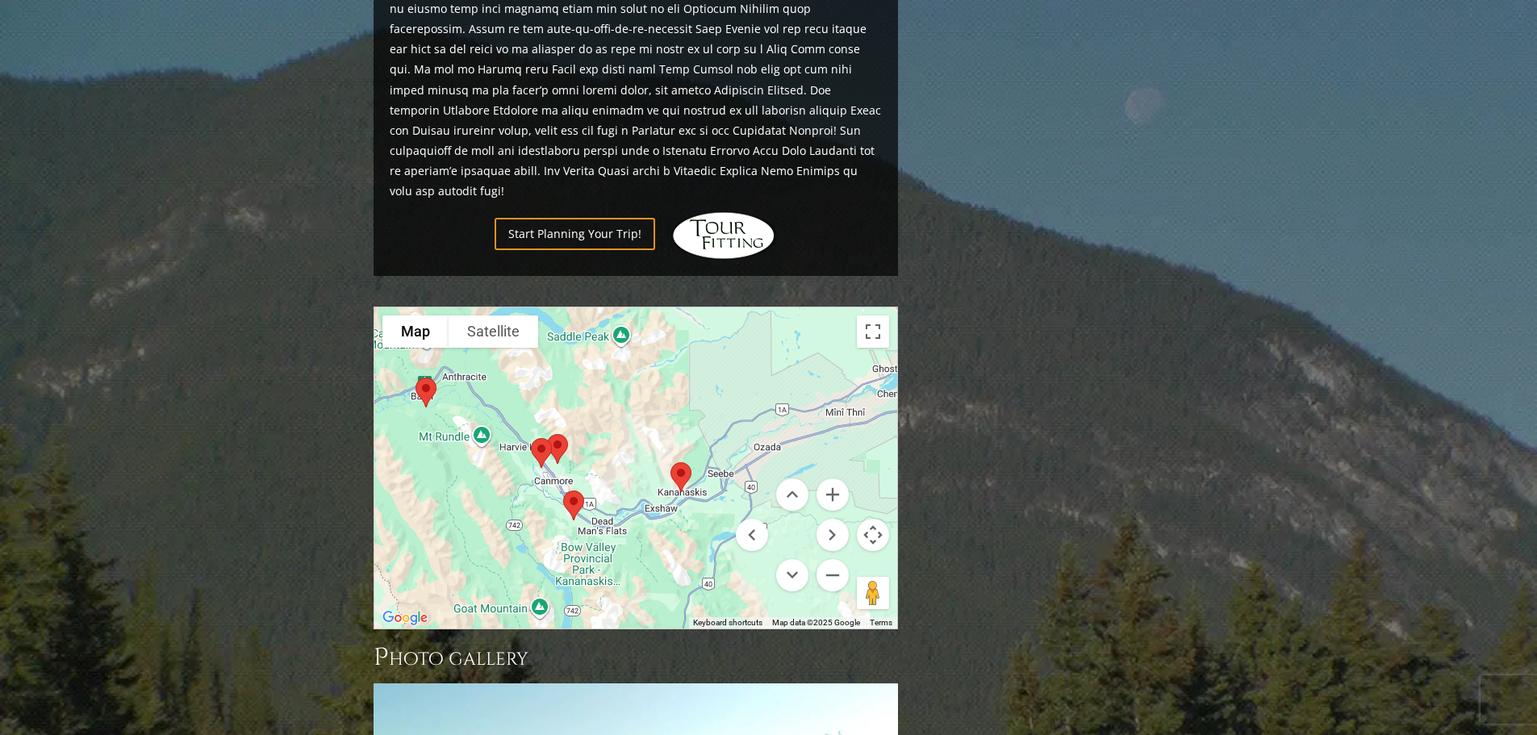
drag, startPoint x: 669, startPoint y: 389, endPoint x: 531, endPoint y: 281, distance: 175.3
click at [531, 307] on div "Use ctrl + scroll to zoom the map Map Terrain Satellite Labels Keyboard shortcu…" at bounding box center [635, 467] width 523 height 321
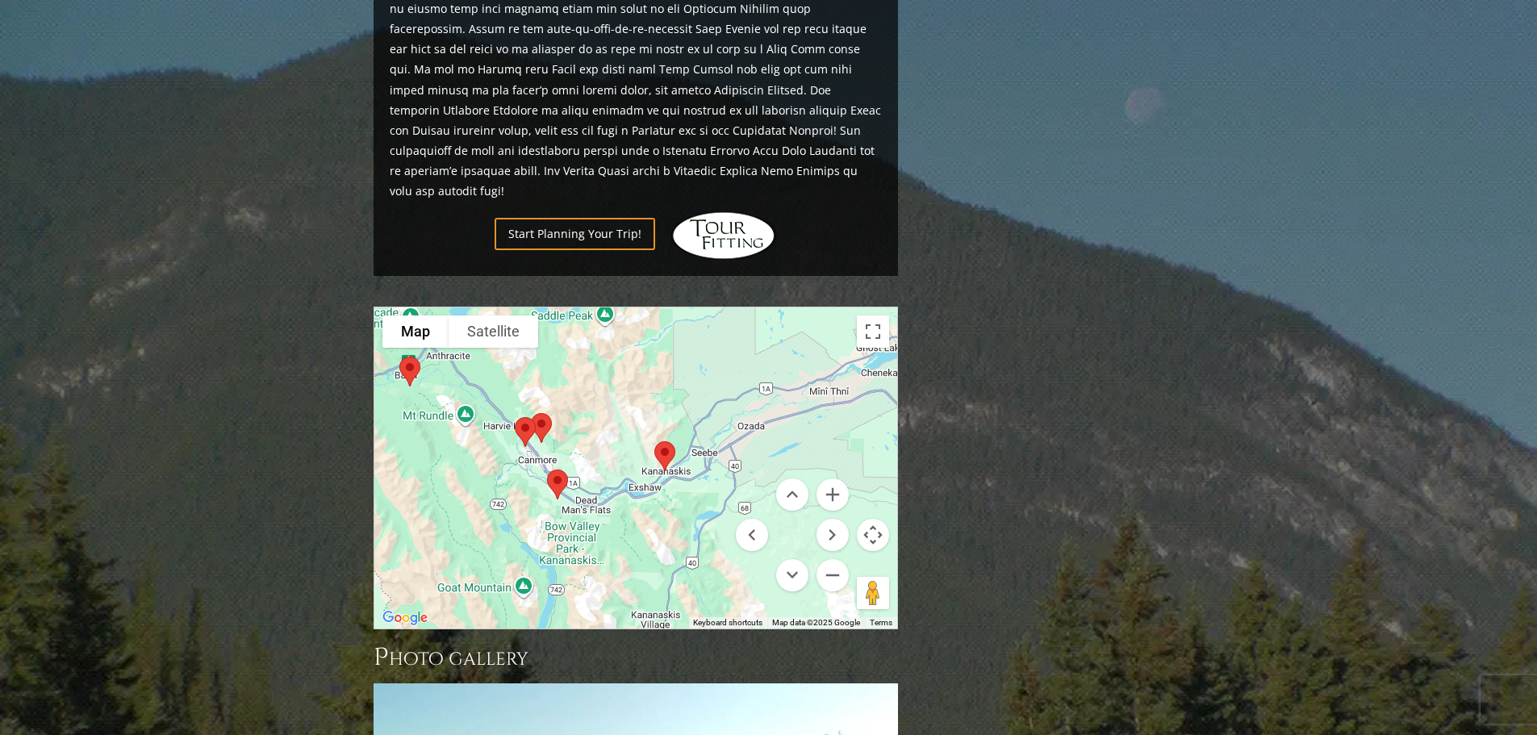
click at [561, 463] on img at bounding box center [558, 484] width 34 height 43
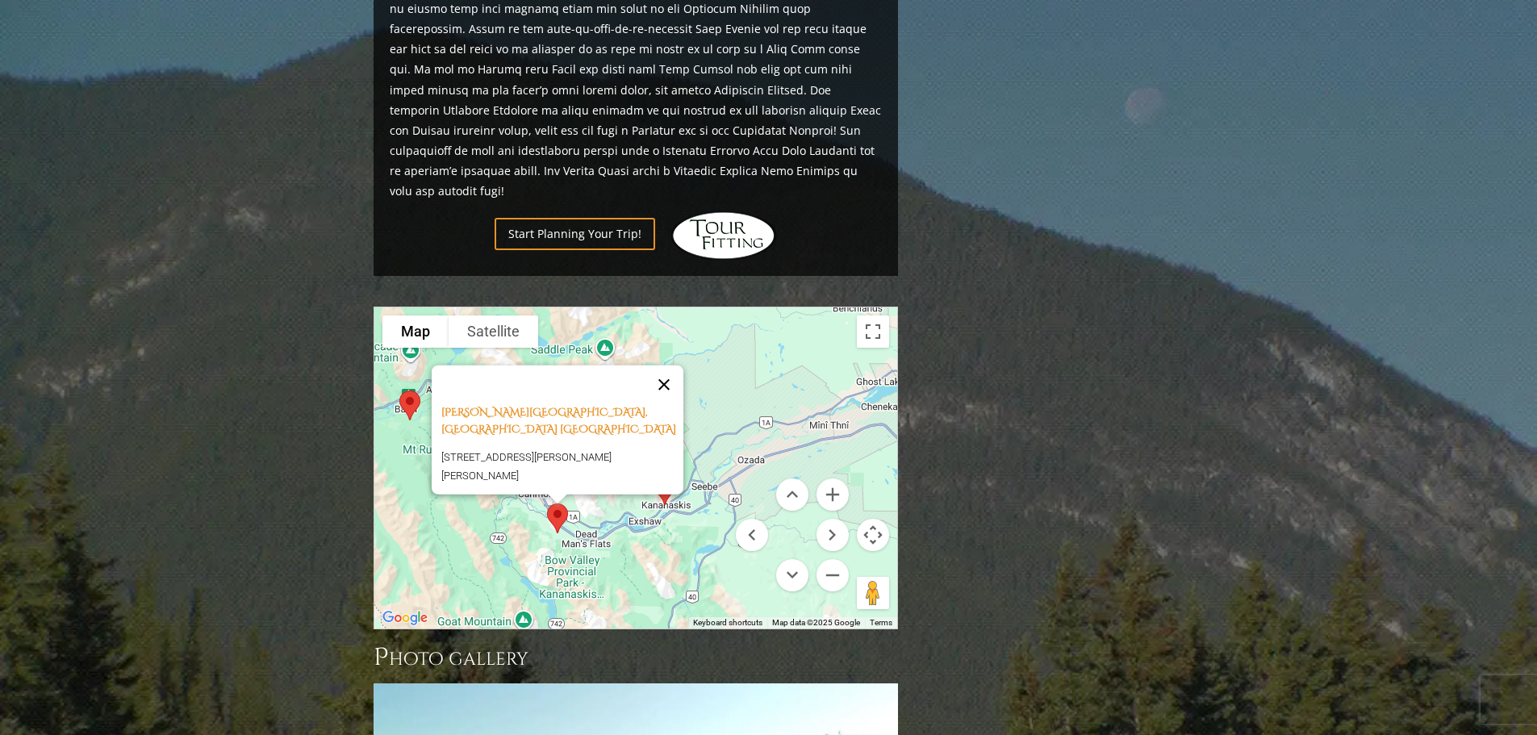
click at [666, 365] on button "Close" at bounding box center [664, 384] width 39 height 39
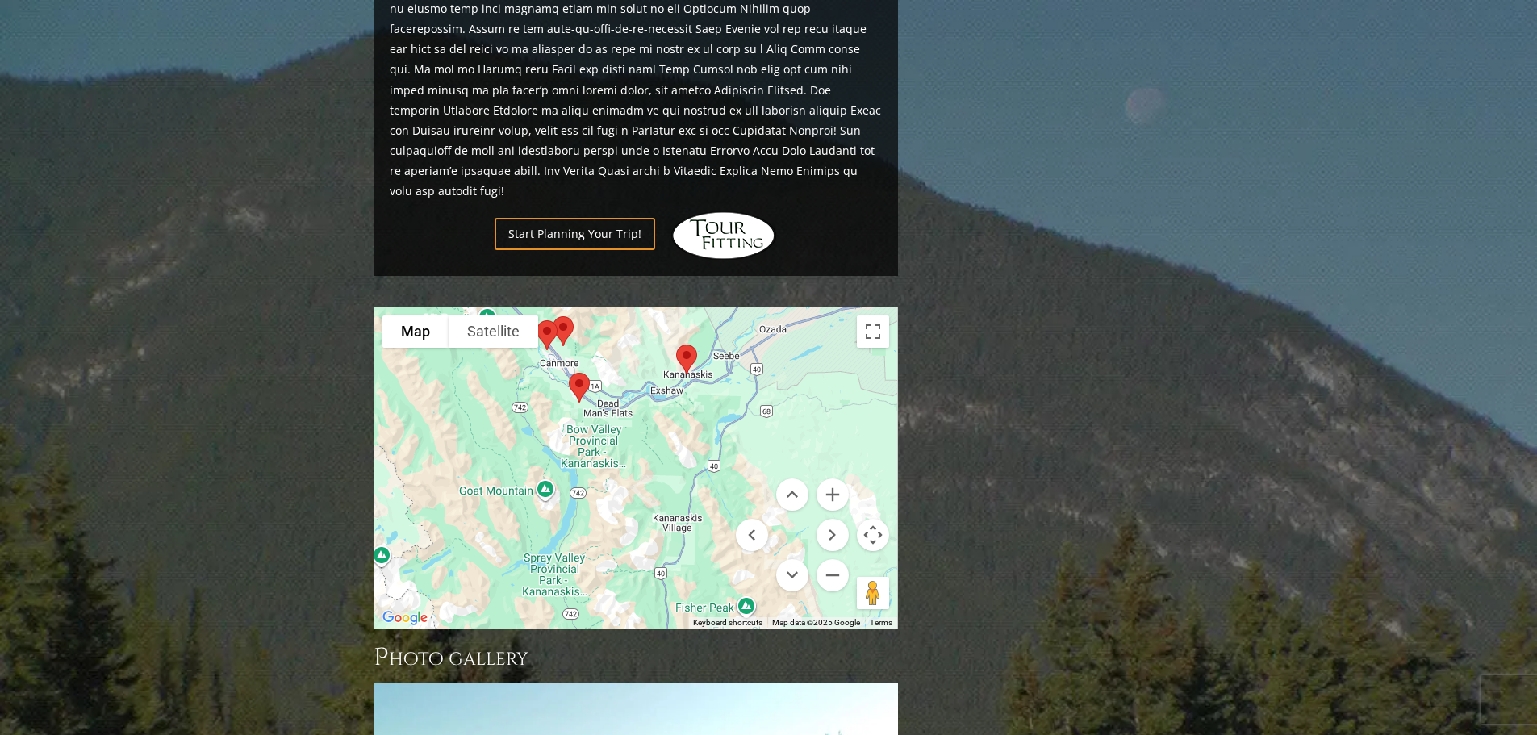
drag, startPoint x: 641, startPoint y: 498, endPoint x: 662, endPoint y: 353, distance: 145.9
click at [662, 353] on div at bounding box center [635, 467] width 523 height 321
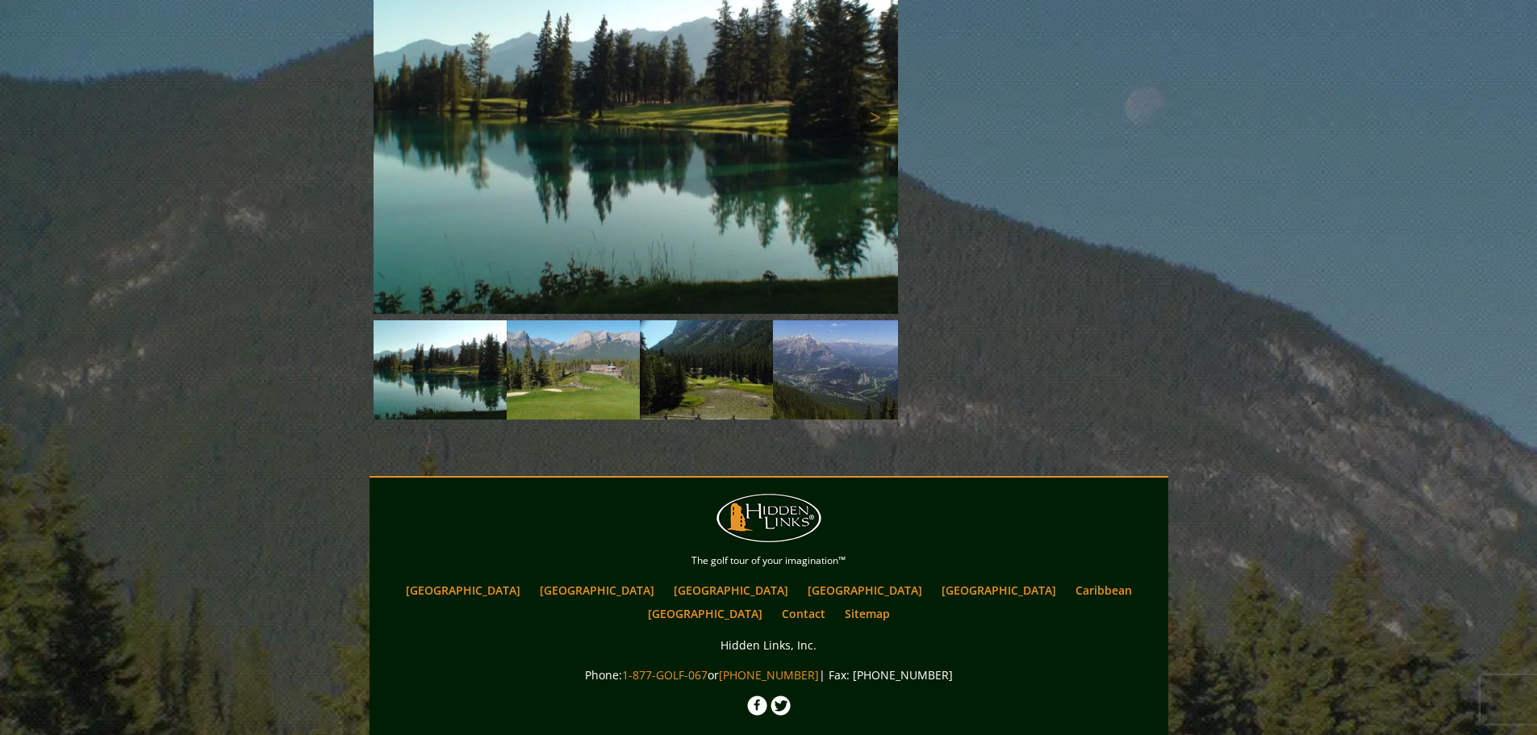
scroll to position [2079, 0]
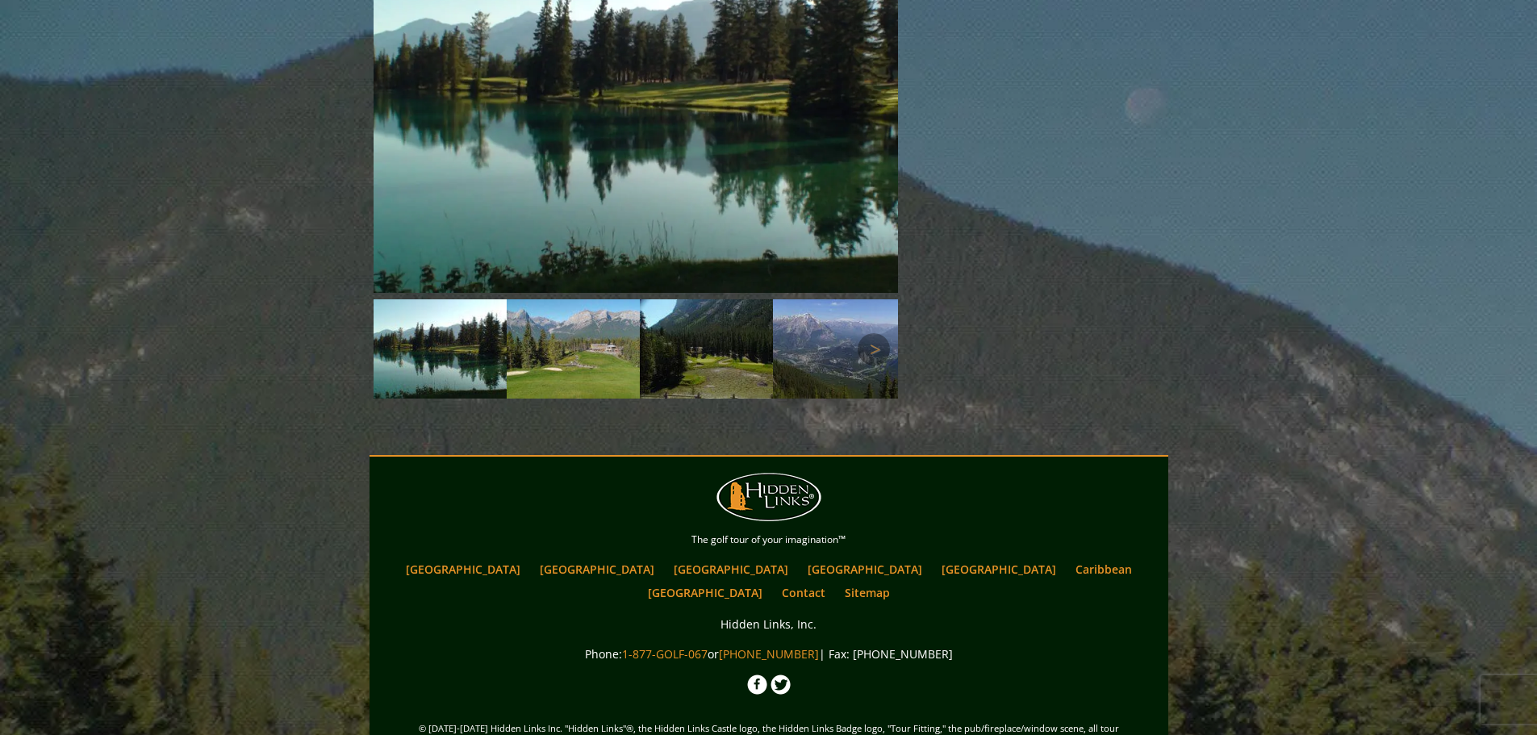
click at [591, 299] on img at bounding box center [573, 349] width 133 height 100
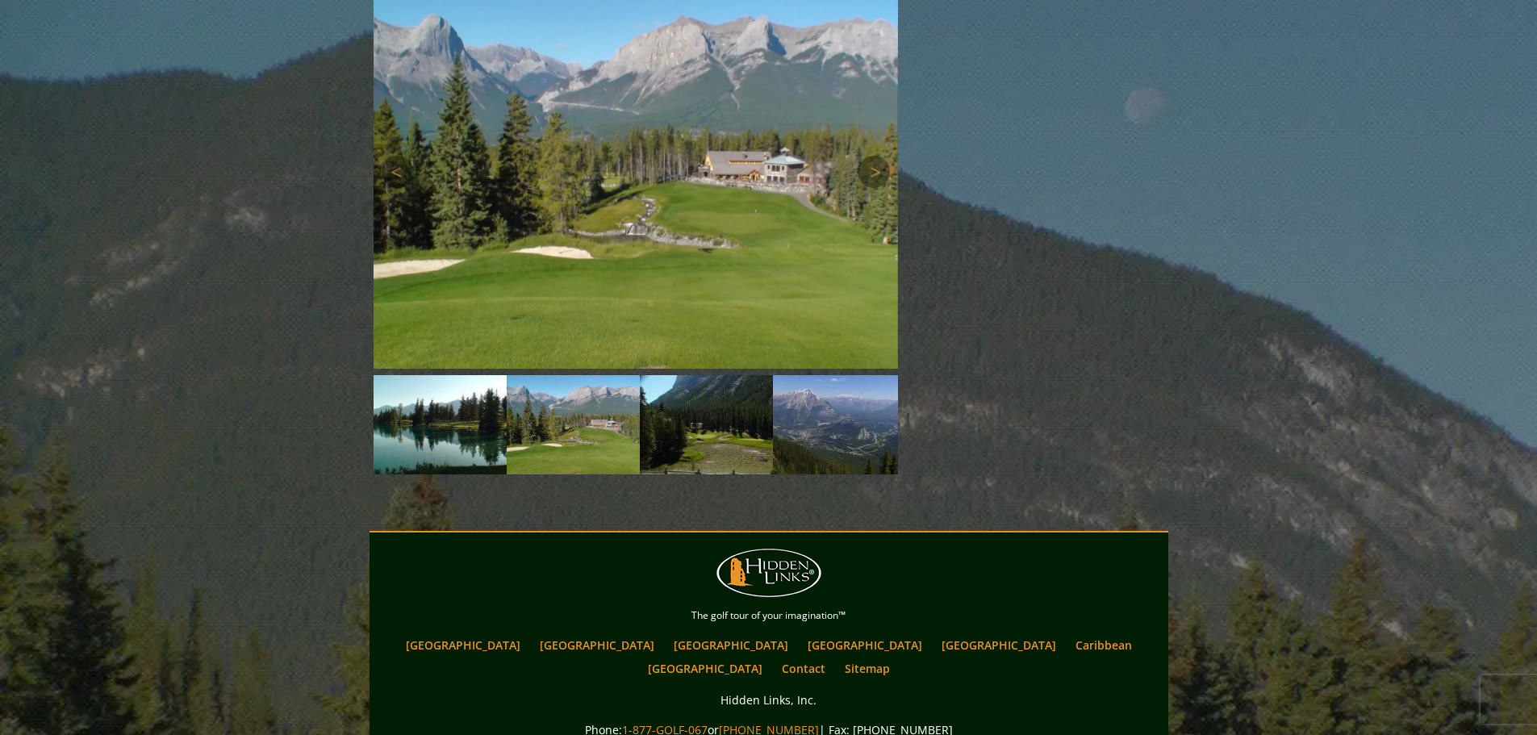
scroll to position [1918, 0]
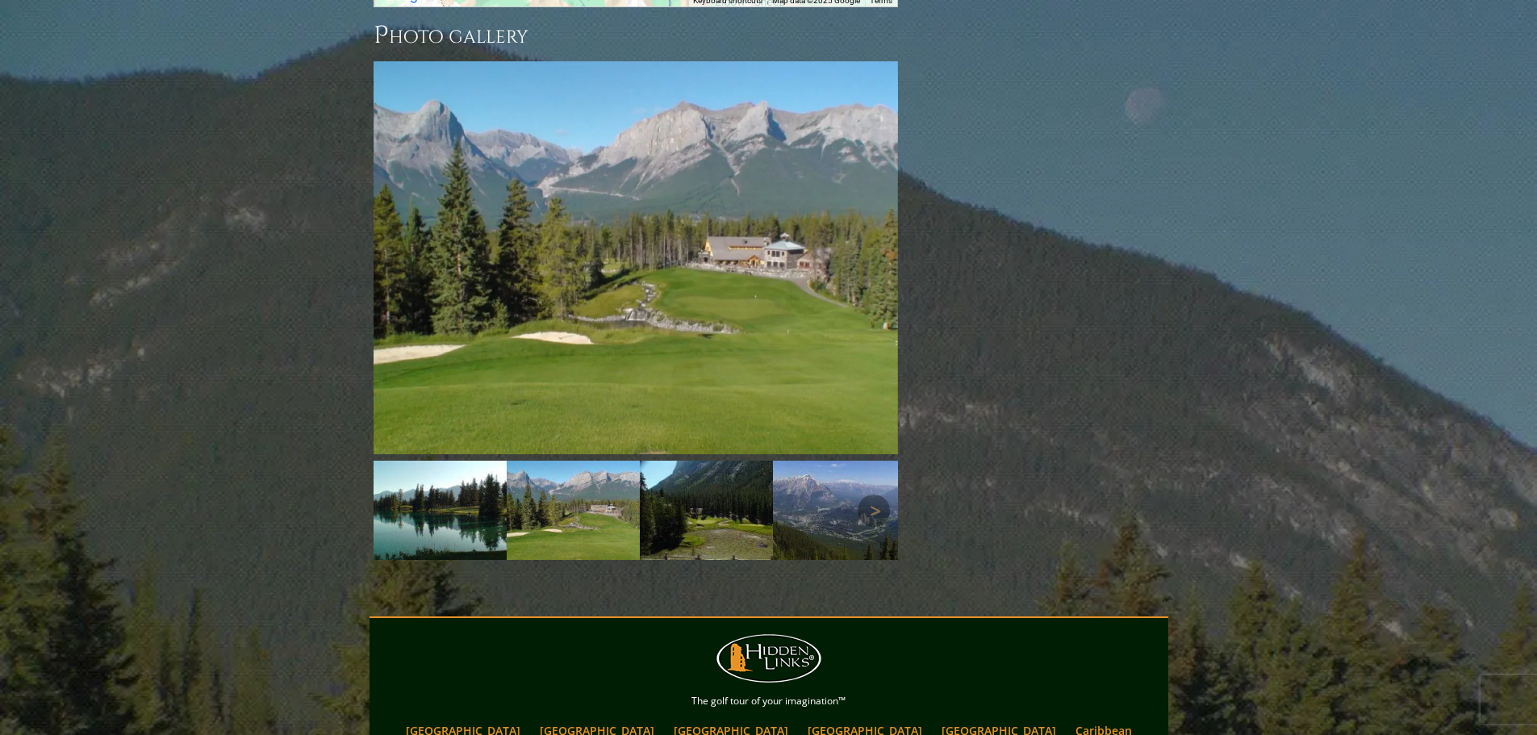
click at [699, 461] on img at bounding box center [706, 511] width 133 height 100
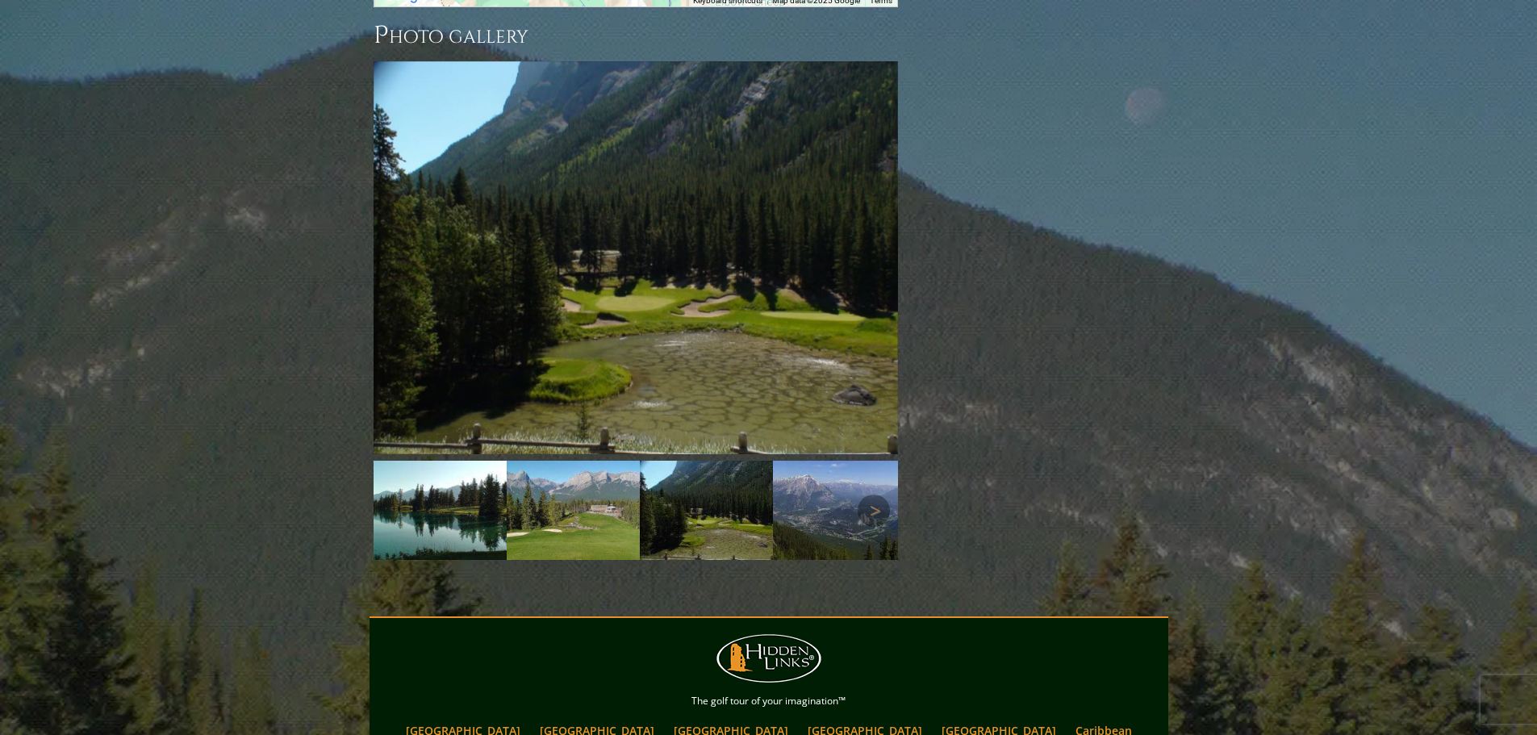
scroll to position [1837, 0]
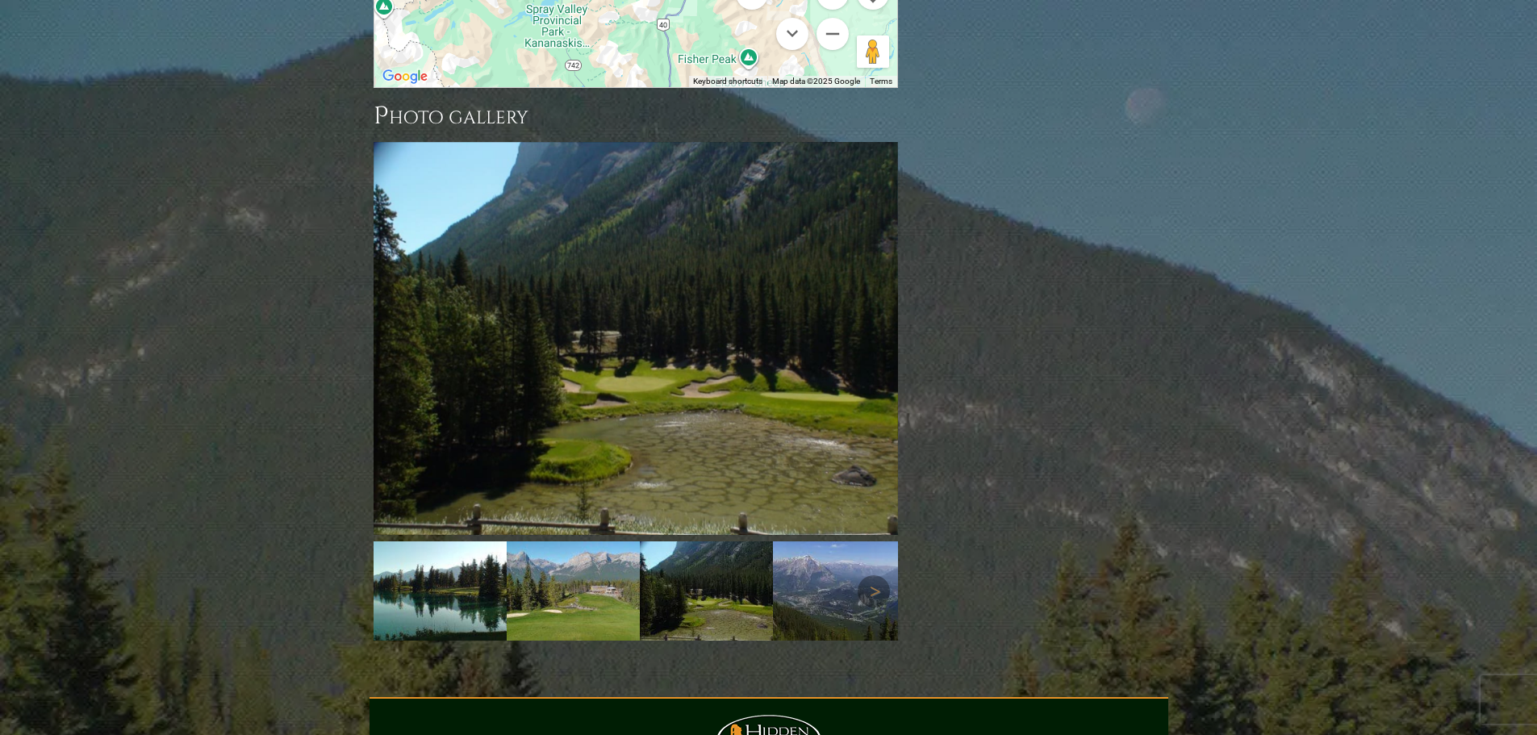
click at [803, 541] on img at bounding box center [839, 591] width 133 height 100
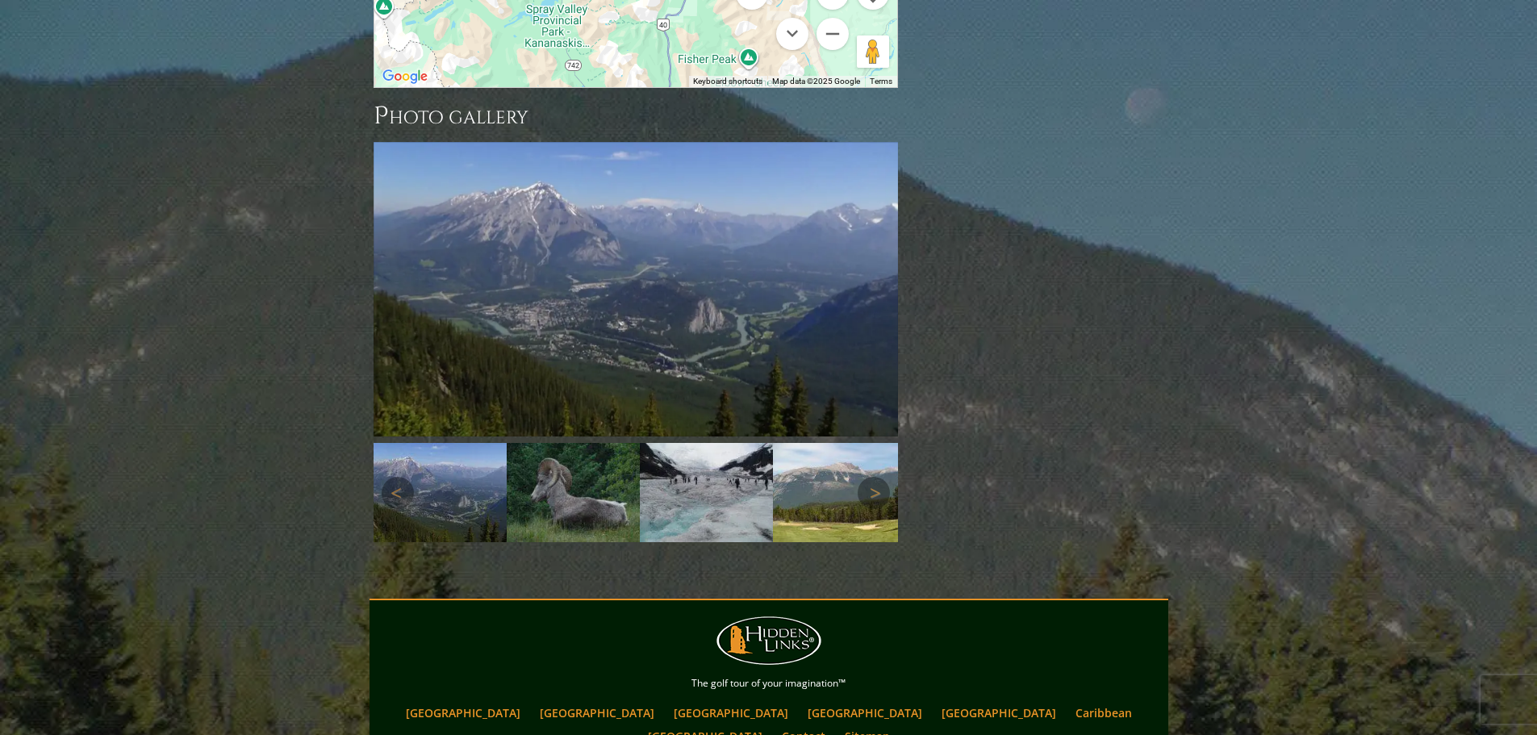
click at [575, 443] on img at bounding box center [573, 493] width 133 height 100
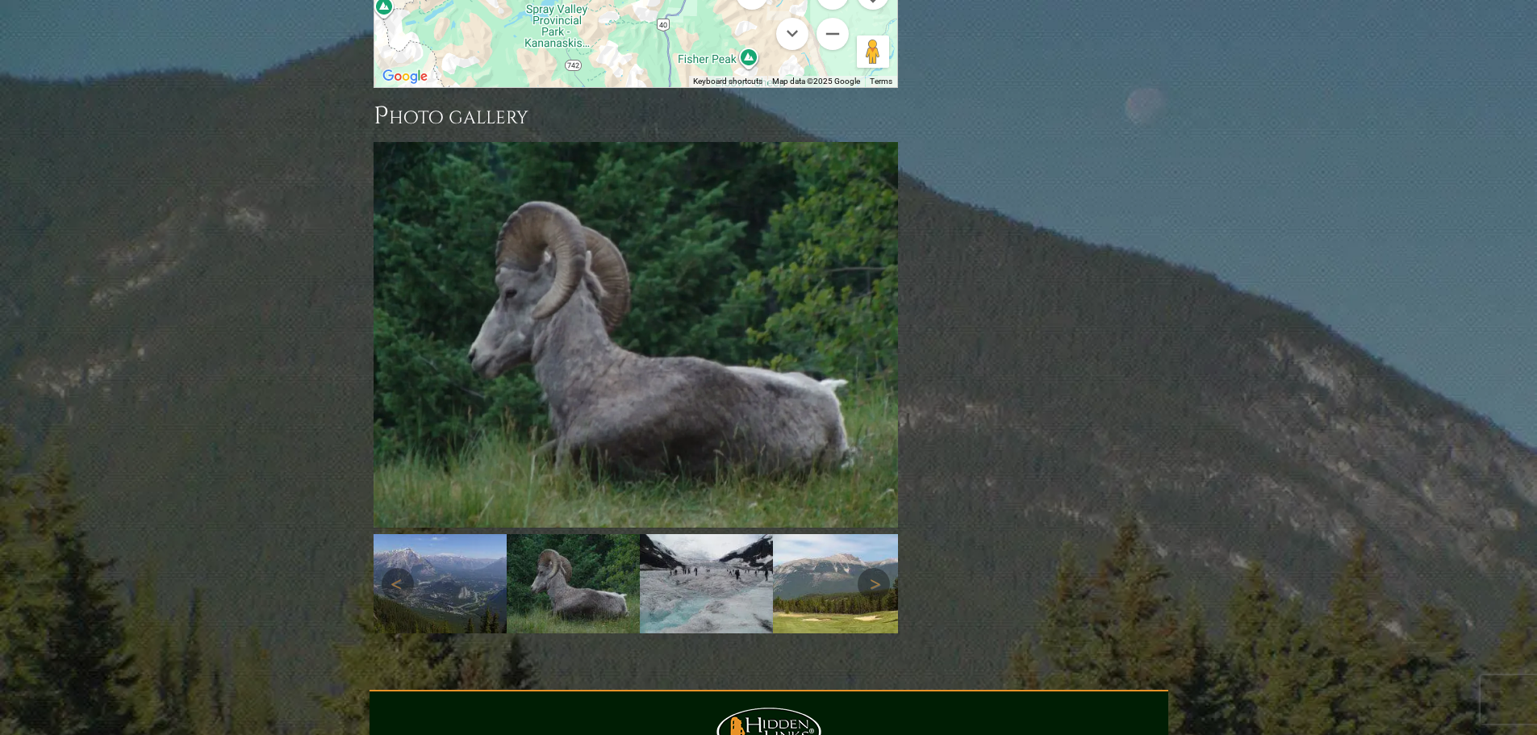
click at [702, 534] on img at bounding box center [706, 584] width 133 height 100
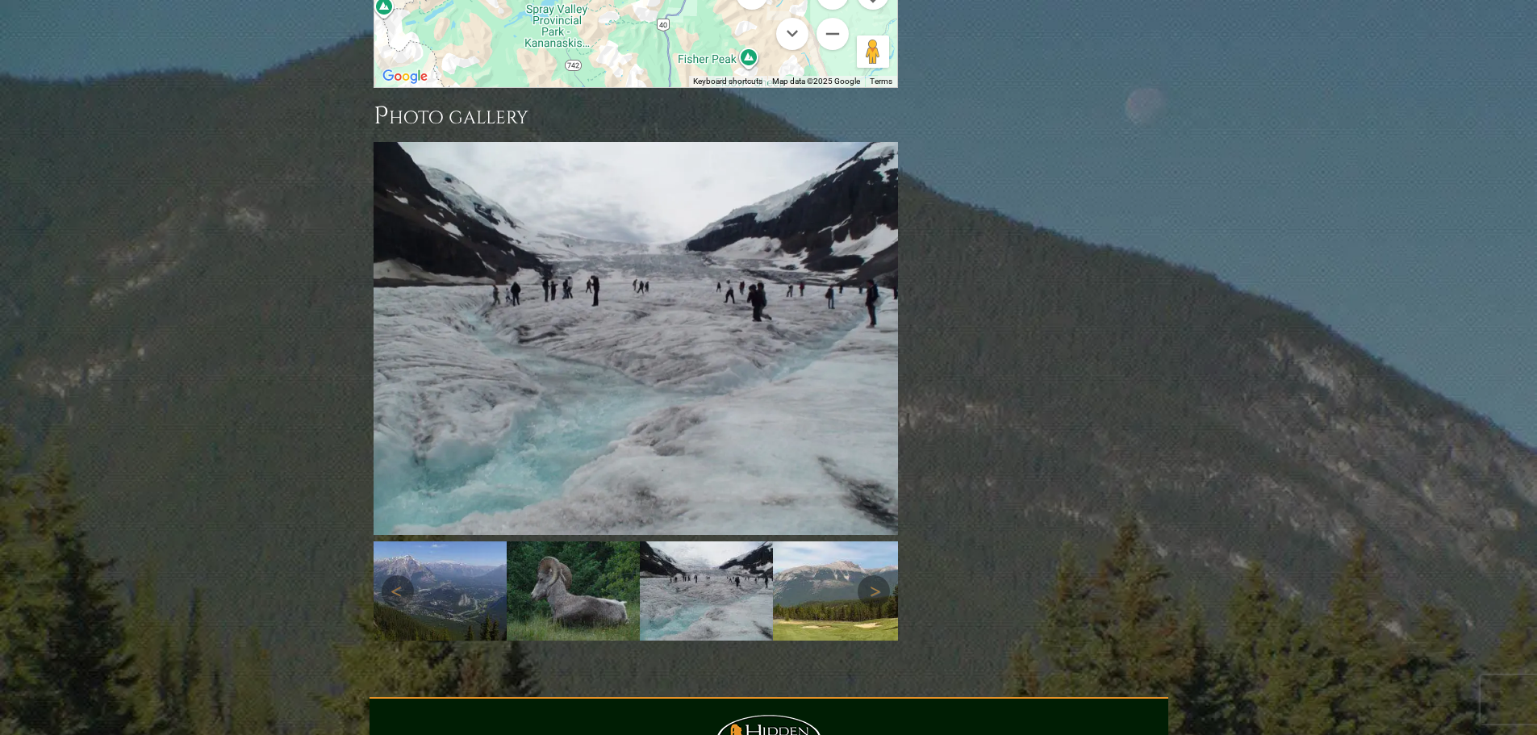
click at [839, 541] on img at bounding box center [839, 591] width 133 height 100
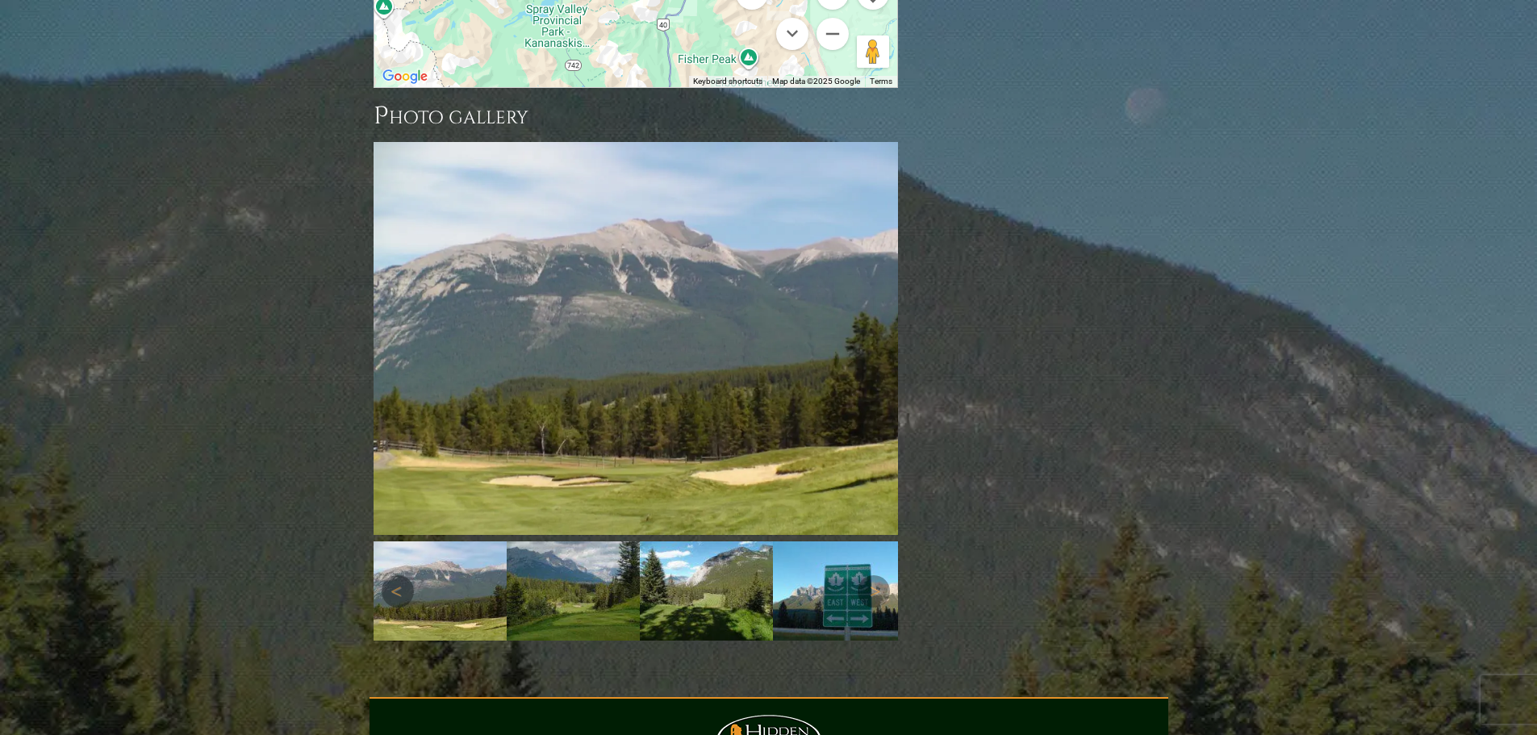
click at [561, 541] on img at bounding box center [573, 591] width 133 height 100
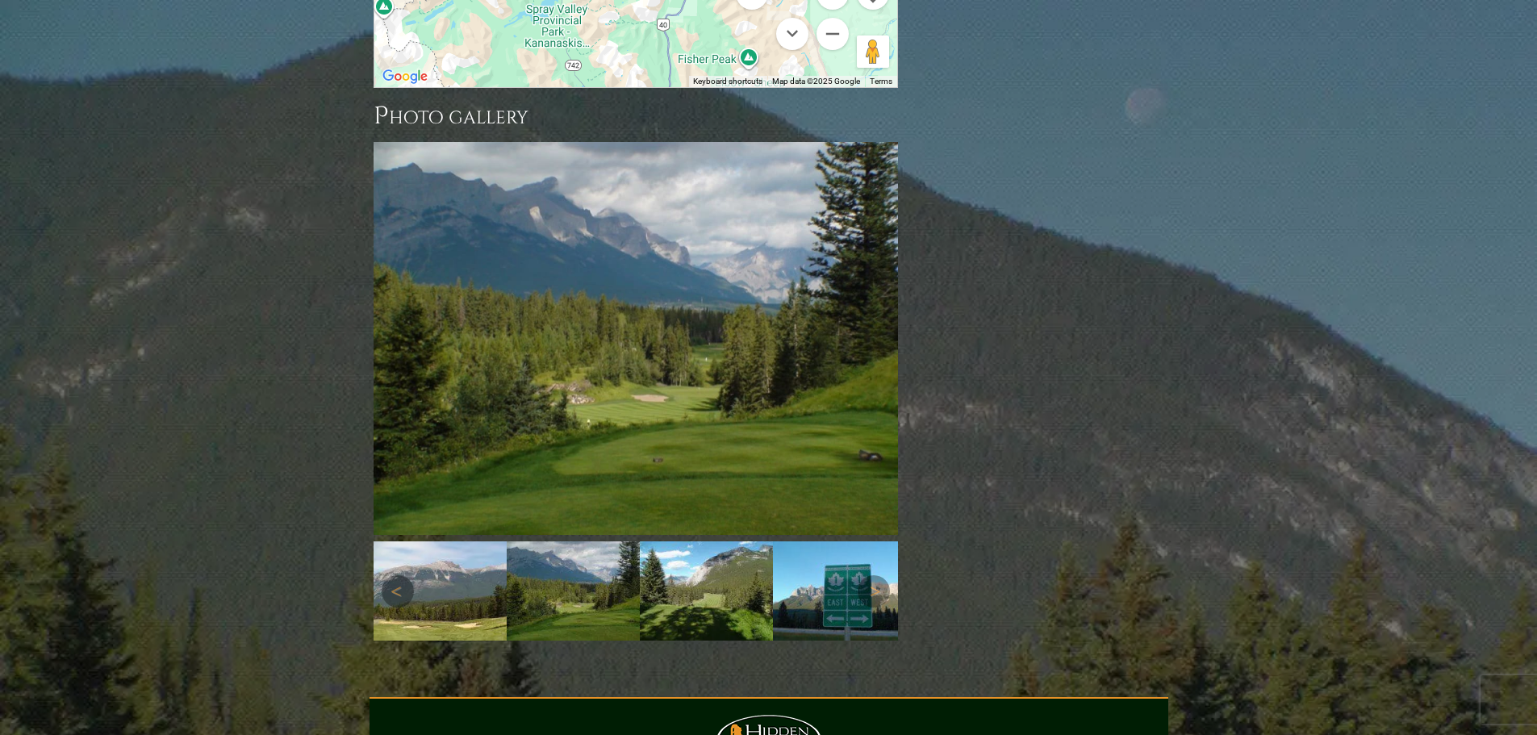
click at [716, 541] on img at bounding box center [706, 591] width 133 height 100
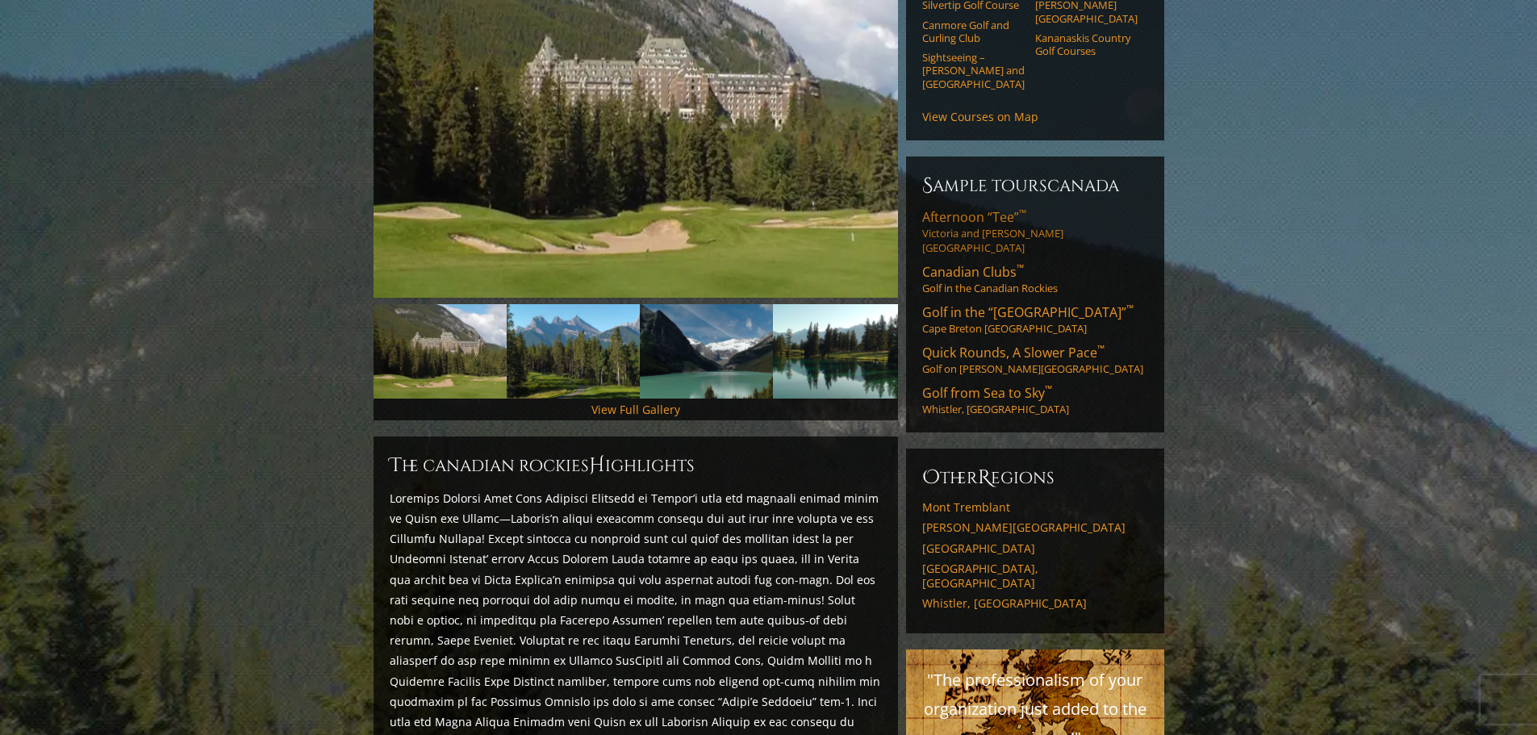
scroll to position [323, 0]
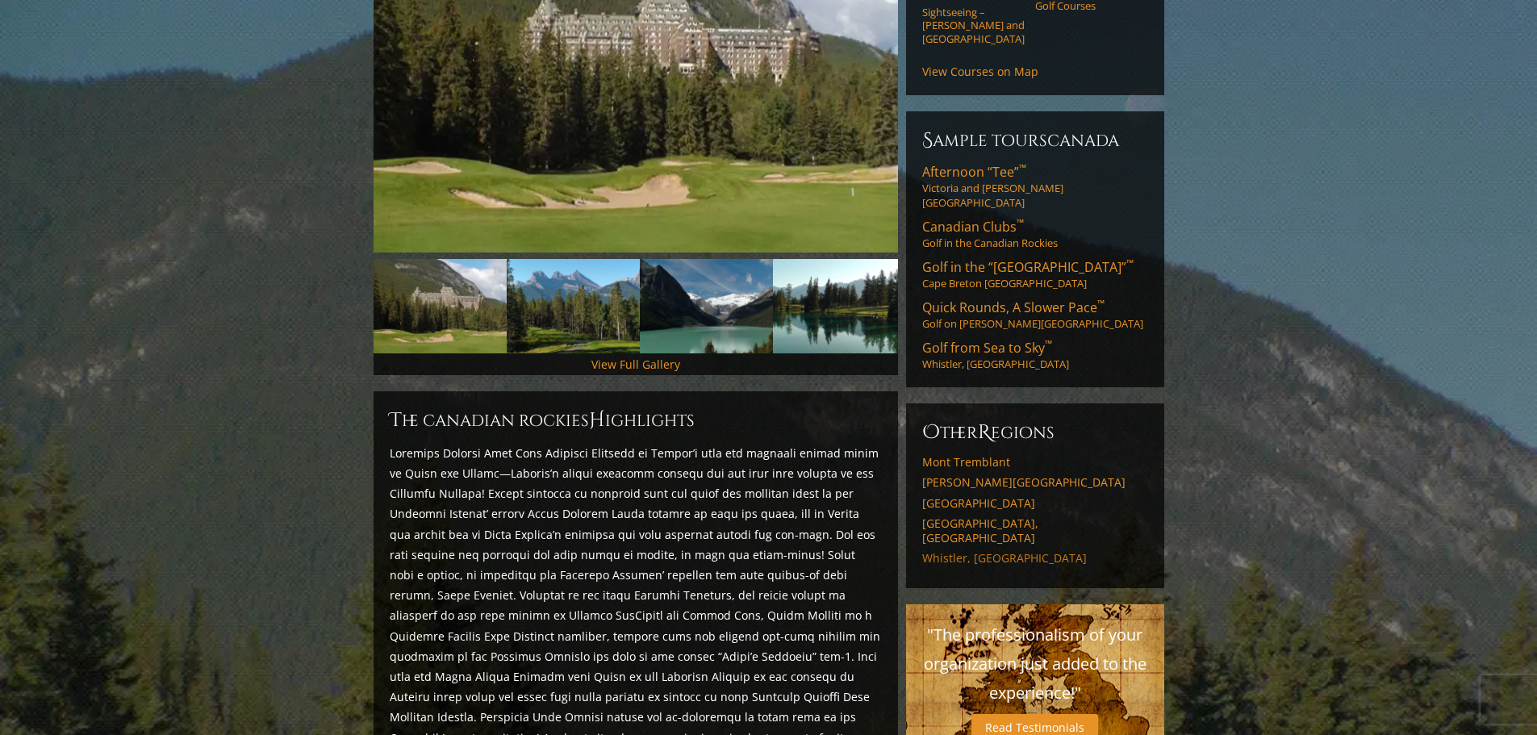
click at [1029, 551] on link "Whistler, [GEOGRAPHIC_DATA]" at bounding box center [1035, 558] width 226 height 15
